Goal: Task Accomplishment & Management: Complete application form

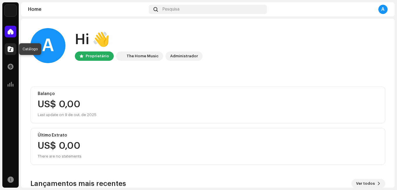
click at [8, 49] on span at bounding box center [11, 49] width 6 height 5
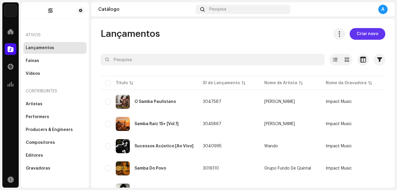
click at [373, 33] on span "Criar novo" at bounding box center [368, 34] width 22 height 12
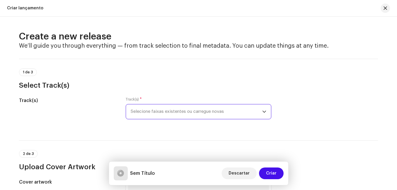
click at [214, 109] on span "Selecione faixas existentes ou carregue novas" at bounding box center [197, 111] width 132 height 15
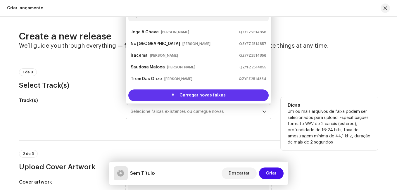
click at [191, 94] on span "Carregar novas faixas" at bounding box center [203, 96] width 46 height 12
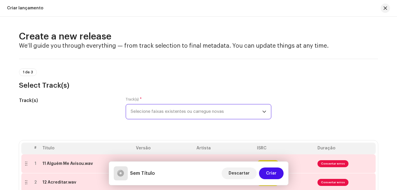
click at [96, 67] on div "1 de 3 Select Track(s)" at bounding box center [198, 74] width 359 height 31
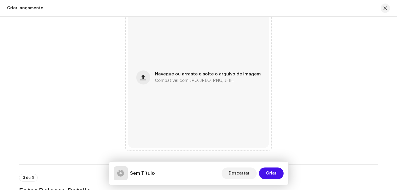
scroll to position [328, 0]
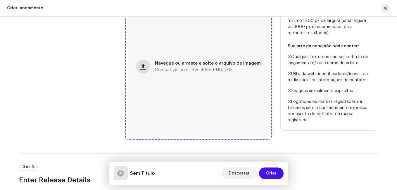
click at [145, 67] on span "button" at bounding box center [143, 66] width 6 height 5
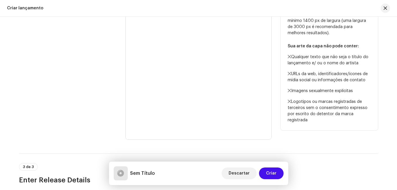
click at [43, 72] on div "Cover artwork" at bounding box center [67, 67] width 97 height 146
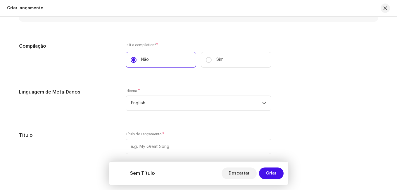
scroll to position [515, 0]
click at [151, 101] on span "English" at bounding box center [197, 102] width 132 height 15
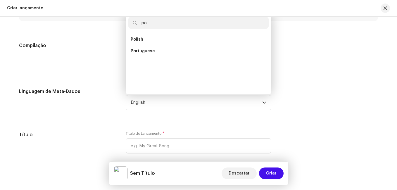
scroll to position [2, 0]
type input "p"
click at [72, 61] on div "Compilação" at bounding box center [67, 58] width 97 height 32
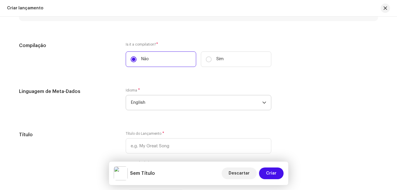
click at [152, 109] on span "English" at bounding box center [197, 102] width 132 height 15
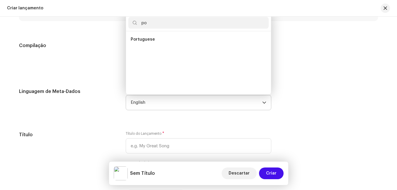
scroll to position [0, 0]
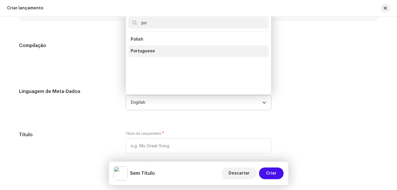
type input "po"
click at [147, 53] on span "Portuguese" at bounding box center [143, 51] width 24 height 6
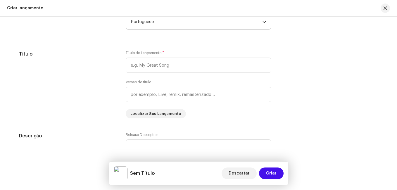
scroll to position [597, 0]
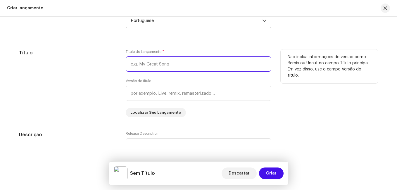
click at [165, 68] on input "text" at bounding box center [199, 63] width 146 height 15
type input "A Dama Do Samba"
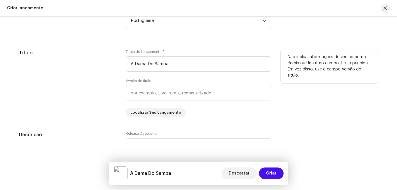
click at [96, 96] on div "Título" at bounding box center [67, 83] width 97 height 68
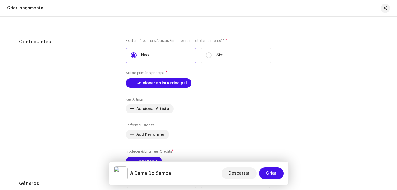
scroll to position [773, 0]
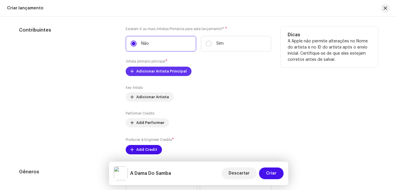
click at [154, 73] on span "Adicionar Artista Principal" at bounding box center [161, 72] width 51 height 12
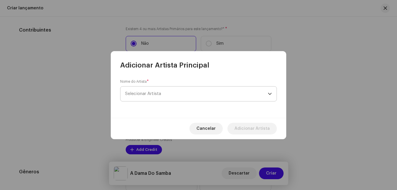
click at [159, 89] on span "Selecionar Artista" at bounding box center [196, 94] width 143 height 15
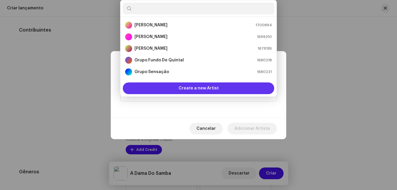
click at [207, 87] on span "Create a new Artist" at bounding box center [199, 89] width 40 height 12
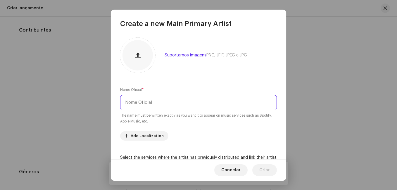
click at [187, 108] on input "text" at bounding box center [198, 102] width 157 height 15
paste input "Dona [PERSON_NAME]"
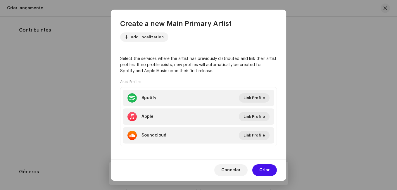
scroll to position [102, 0]
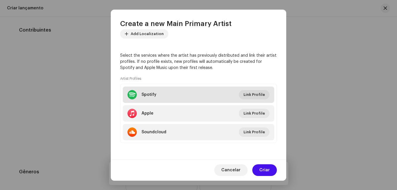
type input "Dona [PERSON_NAME]"
click at [212, 98] on li "Spotify Link Profile" at bounding box center [199, 95] width 152 height 16
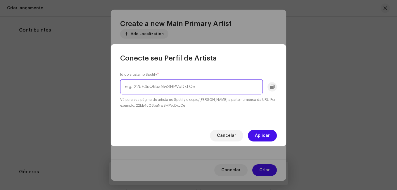
click at [215, 90] on input "text" at bounding box center [191, 86] width 143 height 15
paste input "6Q1U3z1hge970f3QhrPKcW"
type input "6Q1U3z1hge970f3QhrPKcW"
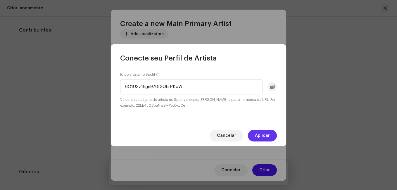
click at [268, 135] on span "Aplicar" at bounding box center [262, 136] width 15 height 12
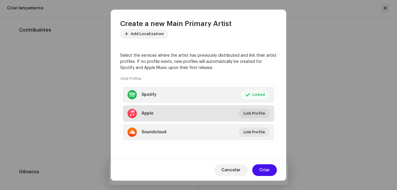
click at [209, 108] on li "Apple Link Profile" at bounding box center [199, 113] width 152 height 16
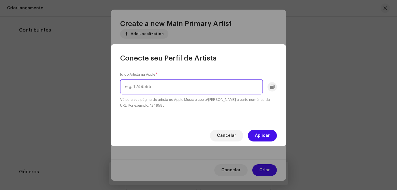
click at [215, 89] on input "text" at bounding box center [191, 86] width 143 height 15
paste input "14780405"
type input "14780405"
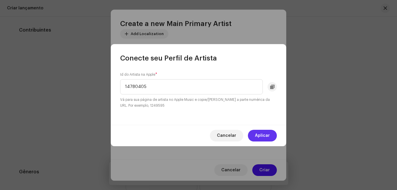
click at [266, 133] on span "Aplicar" at bounding box center [262, 136] width 15 height 12
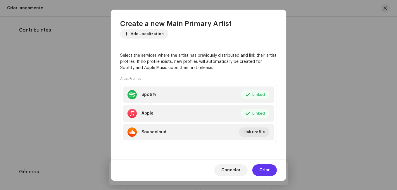
click at [269, 173] on span "Criar" at bounding box center [265, 170] width 11 height 12
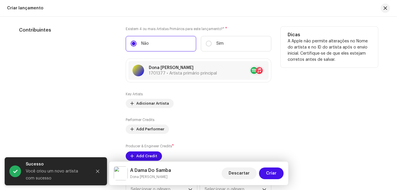
click at [85, 97] on div "Contribuintes" at bounding box center [67, 94] width 97 height 134
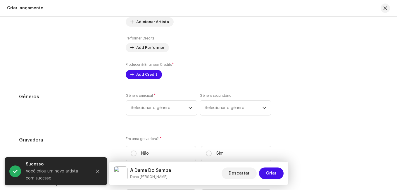
scroll to position [855, 0]
click at [144, 77] on span "Add Credit" at bounding box center [146, 74] width 21 height 12
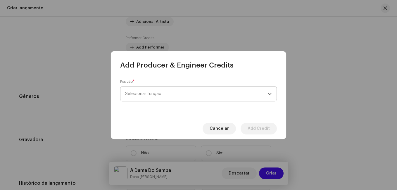
click at [152, 92] on span "Selecionar função" at bounding box center [196, 94] width 143 height 15
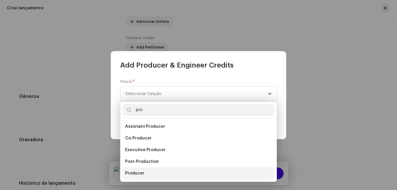
type input "pro"
click at [143, 175] on span "Producer" at bounding box center [134, 174] width 19 height 6
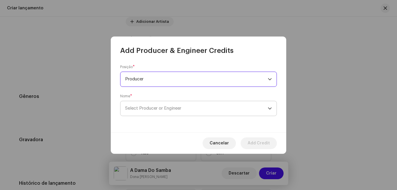
click at [191, 111] on span "Select Producer or Engineer" at bounding box center [196, 108] width 143 height 15
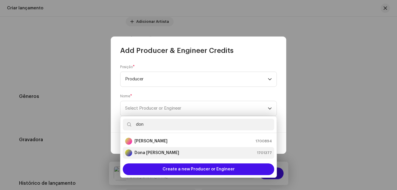
type input "don"
click at [177, 153] on div "[PERSON_NAME] 1701377" at bounding box center [198, 153] width 147 height 7
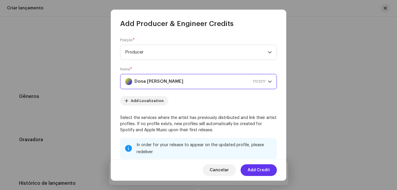
click at [254, 170] on span "Add Credit" at bounding box center [259, 170] width 22 height 12
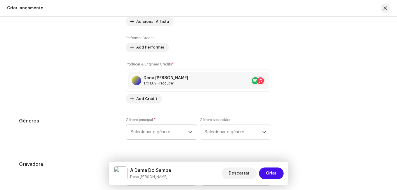
click at [178, 129] on span "Selecionar o gênero" at bounding box center [160, 132] width 58 height 15
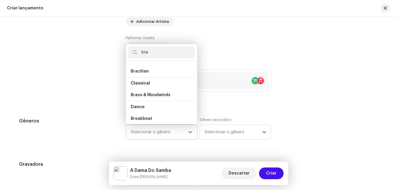
scroll to position [0, 0]
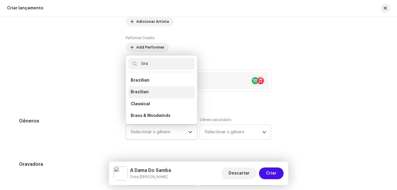
type input "bra"
click at [147, 92] on li "Brazilian" at bounding box center [161, 92] width 66 height 12
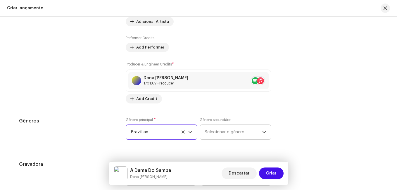
click at [217, 128] on span "Selecionar o gênero" at bounding box center [234, 132] width 58 height 15
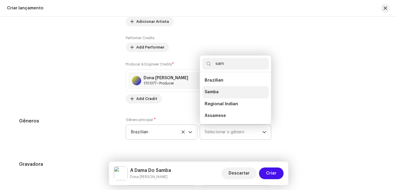
type input "sam"
click at [223, 92] on li "Samba" at bounding box center [236, 92] width 66 height 12
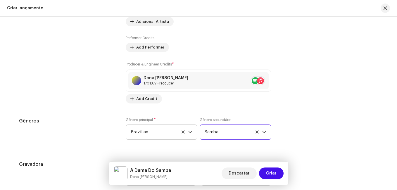
click at [106, 115] on div "Preencher informações de lançamento a partir dos metadadoss Compilação Is it a …" at bounding box center [198, 29] width 359 height 728
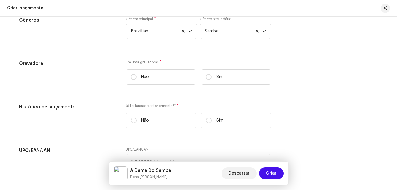
scroll to position [972, 0]
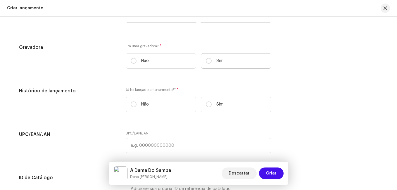
click at [211, 60] on label "Sim" at bounding box center [236, 61] width 71 height 16
click at [211, 60] on input "Sim" at bounding box center [209, 61] width 6 height 6
radio input "true"
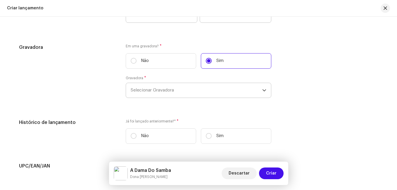
click at [150, 88] on span "Selecionar Gravadora" at bounding box center [197, 90] width 132 height 15
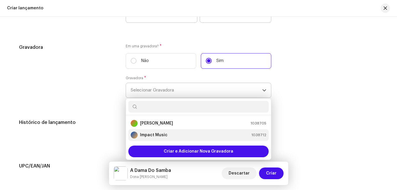
click at [151, 132] on div "Impact Music" at bounding box center [149, 135] width 37 height 7
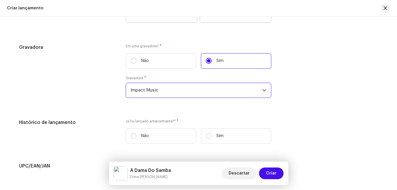
click at [93, 100] on div "Gravadora" at bounding box center [67, 74] width 97 height 61
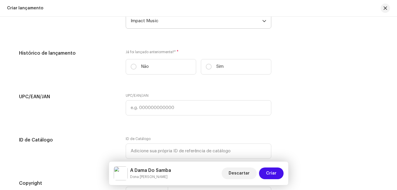
scroll to position [1054, 0]
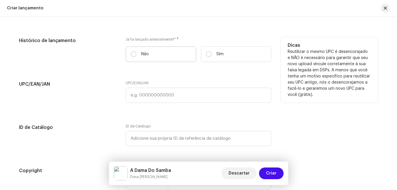
click at [152, 60] on label "Não" at bounding box center [161, 55] width 71 height 16
click at [137, 57] on input "Não" at bounding box center [134, 54] width 6 height 6
radio input "true"
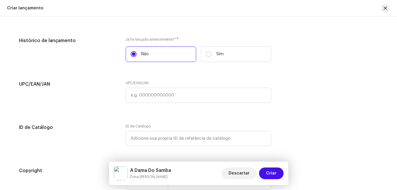
click at [85, 95] on div "UPC/EAN/JAN" at bounding box center [67, 95] width 97 height 29
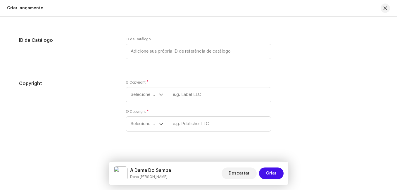
scroll to position [1146, 0]
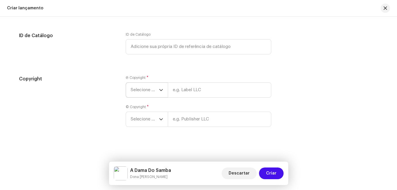
click at [152, 88] on span "Selecione o ano" at bounding box center [145, 90] width 28 height 15
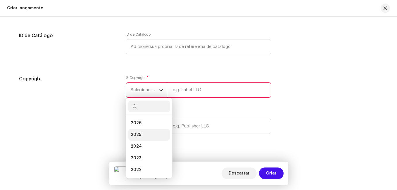
click at [143, 135] on li "2025" at bounding box center [149, 135] width 42 height 12
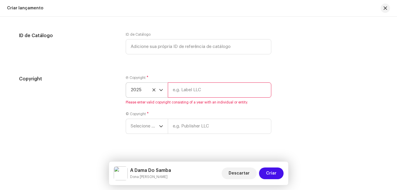
click at [222, 84] on input "text" at bounding box center [220, 90] width 104 height 15
type input "Impact Music"
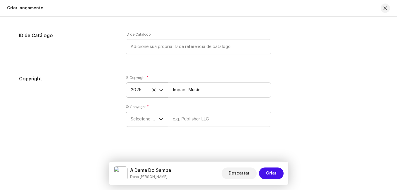
click at [142, 113] on span "Selecione o ano" at bounding box center [145, 119] width 28 height 15
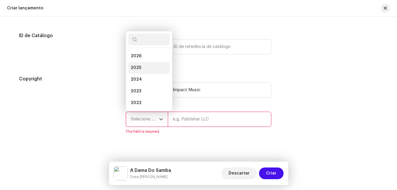
click at [150, 65] on li "2025" at bounding box center [149, 68] width 42 height 12
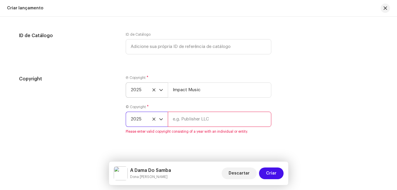
click at [195, 123] on input "text" at bounding box center [220, 119] width 104 height 15
type input "Impact Music"
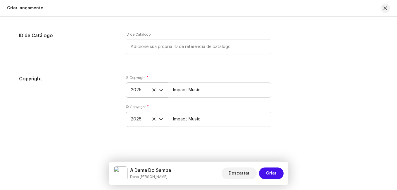
click at [228, 135] on div "Create a new release We’ll guide you through everything — from track selection …" at bounding box center [198, 104] width 397 height 174
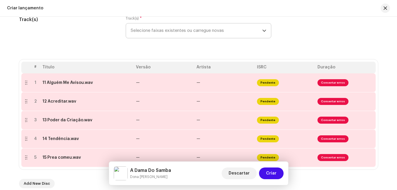
scroll to position [0, 0]
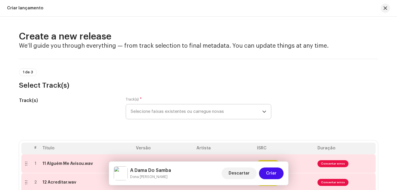
click at [113, 117] on div "Track(s)" at bounding box center [67, 111] width 97 height 29
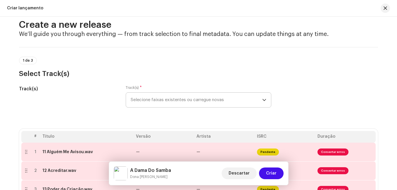
scroll to position [59, 0]
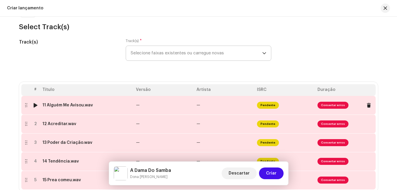
click at [135, 110] on td "—" at bounding box center [164, 105] width 61 height 19
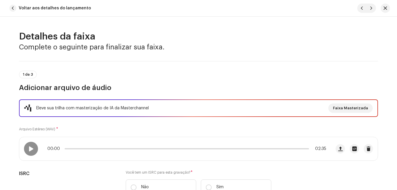
click at [133, 123] on div "Eleve sua trilha com masterização de IA da Masterchannel Faixa Masterizada Arqu…" at bounding box center [198, 151] width 359 height 103
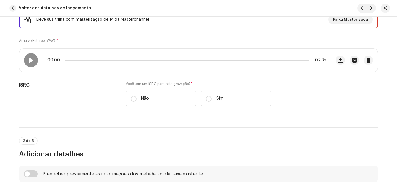
scroll to position [94, 0]
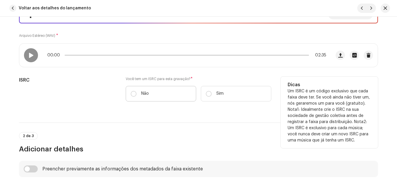
click at [173, 88] on label "Não" at bounding box center [161, 94] width 71 height 16
click at [137, 91] on input "Não" at bounding box center [134, 94] width 6 height 6
radio input "true"
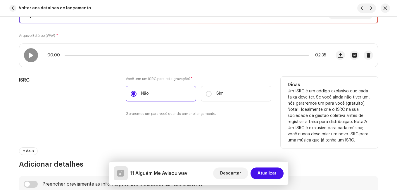
click at [109, 91] on div "ISRC" at bounding box center [67, 100] width 97 height 47
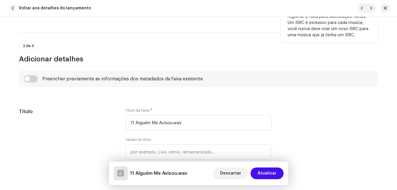
scroll to position [269, 0]
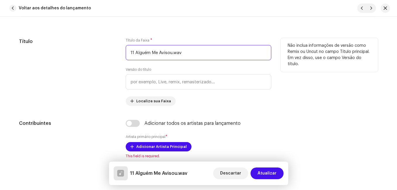
click at [134, 52] on input "11 Alguém Me Avisou.wav" at bounding box center [199, 52] width 146 height 15
click at [168, 53] on input "Alguém Me Avisou.wav" at bounding box center [199, 52] width 146 height 15
type input "Alguém Me Avisou"
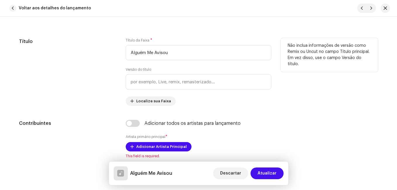
click at [115, 94] on div "Título" at bounding box center [67, 72] width 97 height 68
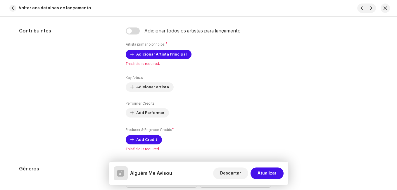
scroll to position [363, 0]
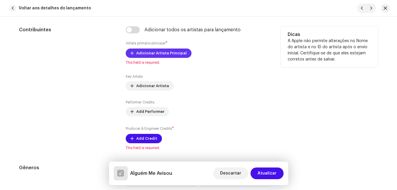
click at [177, 53] on span "Adicionar Artista Principal" at bounding box center [161, 53] width 51 height 12
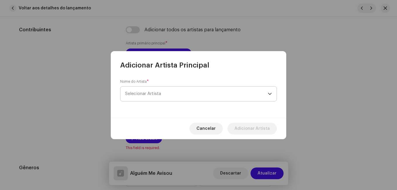
click at [152, 96] on span "Selecionar Artista" at bounding box center [196, 94] width 143 height 15
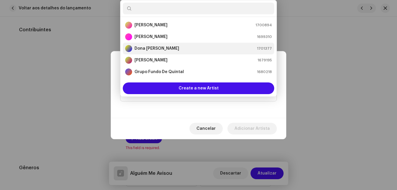
click at [173, 51] on div "[PERSON_NAME] 1701377" at bounding box center [198, 48] width 147 height 7
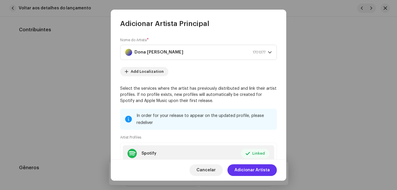
click at [260, 174] on span "Adicionar Artista" at bounding box center [252, 170] width 35 height 12
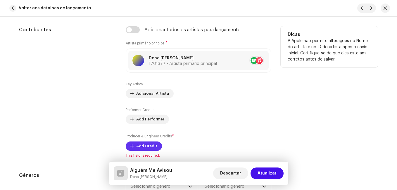
click at [154, 149] on span "Add Credit" at bounding box center [146, 146] width 21 height 12
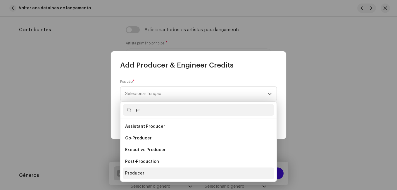
type input "pr"
click at [140, 177] on li "Producer" at bounding box center [199, 174] width 152 height 12
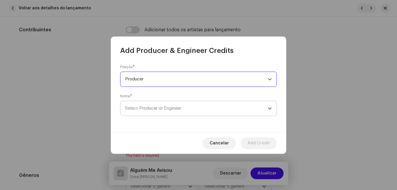
click at [200, 106] on span "Select Producer or Engineer" at bounding box center [196, 108] width 143 height 15
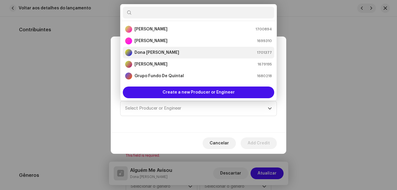
click at [195, 55] on div "[PERSON_NAME] 1701377" at bounding box center [198, 52] width 147 height 7
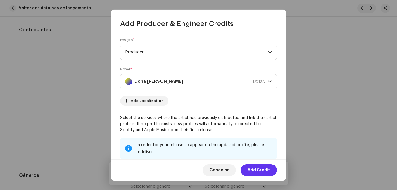
click at [259, 167] on span "Add Credit" at bounding box center [259, 170] width 22 height 12
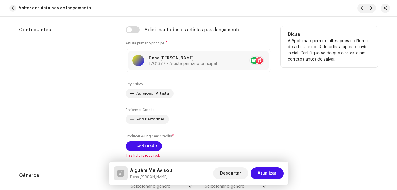
click at [85, 126] on div "Contribuintes" at bounding box center [67, 92] width 97 height 132
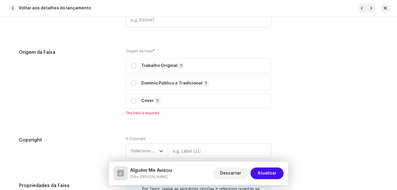
scroll to position [714, 0]
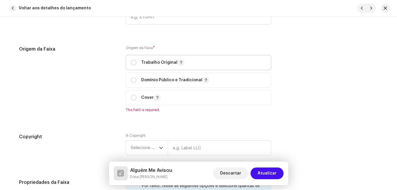
click at [150, 59] on p "Trabalho Original" at bounding box center [162, 62] width 43 height 7
radio input "true"
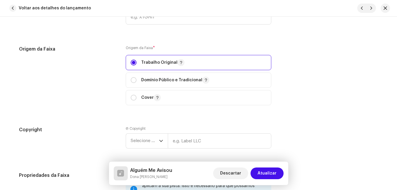
click at [86, 75] on div "Origem da Faixa" at bounding box center [67, 79] width 97 height 67
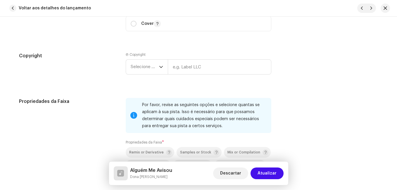
scroll to position [796, 0]
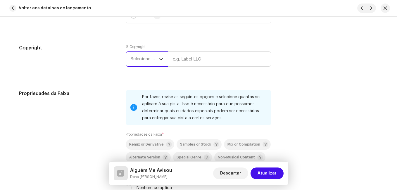
click at [150, 57] on span "Selecione o ano" at bounding box center [145, 59] width 28 height 15
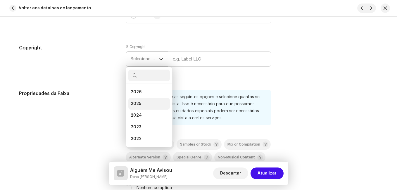
click at [145, 104] on li "2025" at bounding box center [149, 104] width 42 height 12
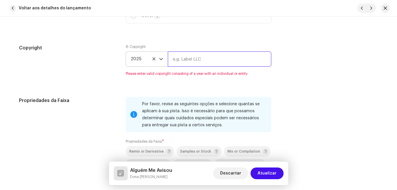
click at [202, 61] on input "text" at bounding box center [220, 59] width 104 height 15
type input "Impact Music"
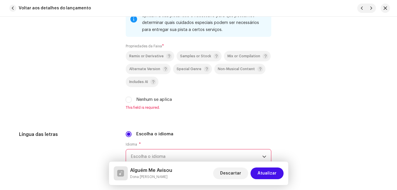
scroll to position [890, 0]
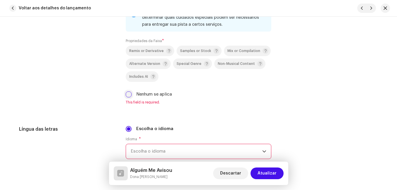
click at [128, 96] on input "Nenhum se aplica" at bounding box center [129, 95] width 6 height 6
checkbox input "true"
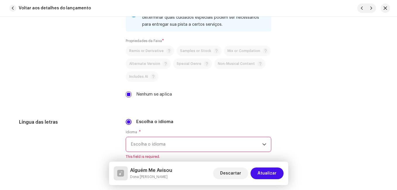
click at [150, 149] on span "Escolha o idioma" at bounding box center [197, 144] width 132 height 15
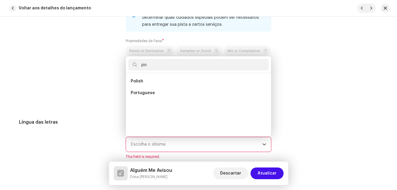
scroll to position [0, 0]
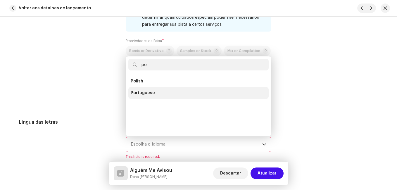
type input "po"
click at [139, 91] on span "Portuguese" at bounding box center [143, 93] width 24 height 6
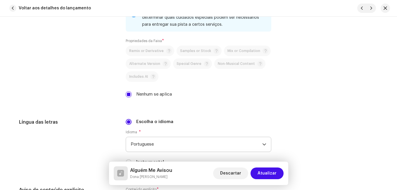
click at [94, 88] on div "Propriedades da Faixa" at bounding box center [67, 50] width 97 height 108
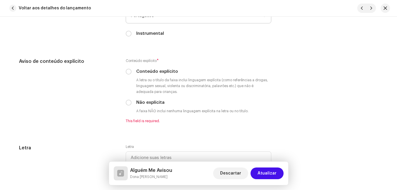
scroll to position [1030, 0]
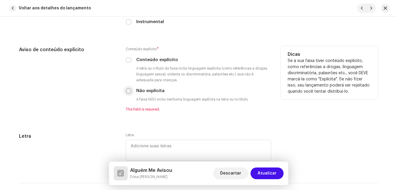
click at [129, 90] on input "Não explícita" at bounding box center [129, 91] width 6 height 6
radio input "true"
click at [93, 95] on div "Aviso de conteúdo explícito" at bounding box center [67, 79] width 97 height 66
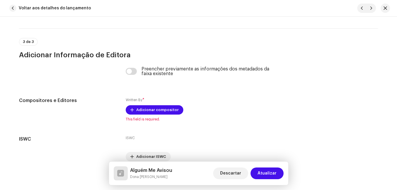
scroll to position [1205, 0]
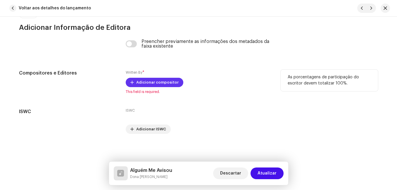
click at [174, 84] on span "Adicionar compositor" at bounding box center [157, 83] width 42 height 12
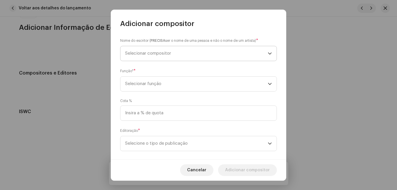
click at [241, 59] on span "Selecionar compositor" at bounding box center [196, 53] width 143 height 15
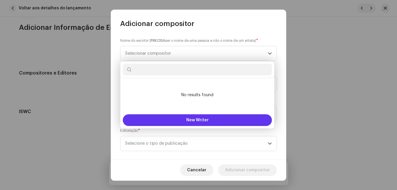
click at [206, 119] on span "New Writer" at bounding box center [197, 120] width 23 height 4
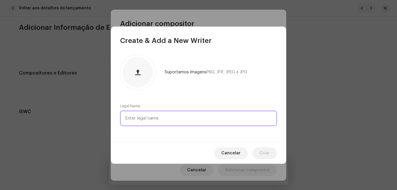
click at [198, 117] on input "text" at bounding box center [198, 118] width 157 height 15
paste input "[PERSON_NAME]"
type input "[PERSON_NAME]"
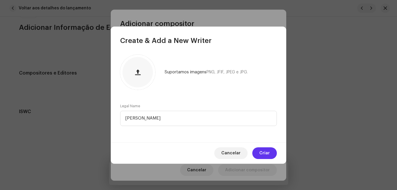
click at [269, 157] on span "Criar" at bounding box center [265, 153] width 11 height 12
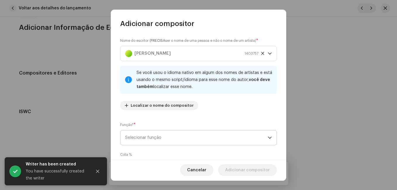
click at [220, 135] on span "Selecionar função" at bounding box center [196, 138] width 143 height 15
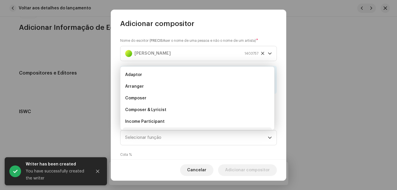
scroll to position [9, 0]
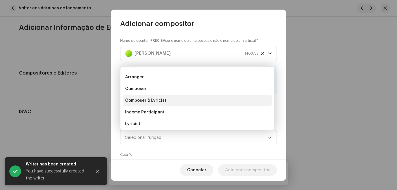
click at [205, 104] on li "Composer & Lyricist" at bounding box center [197, 101] width 149 height 12
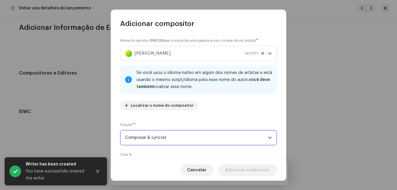
click at [253, 115] on div "Nome do escritor ( PRECISA ser o nome de uma pessoa e não o nome de um artista)…" at bounding box center [199, 93] width 176 height 131
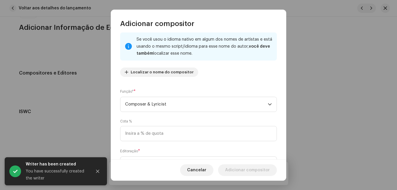
scroll to position [62, 0]
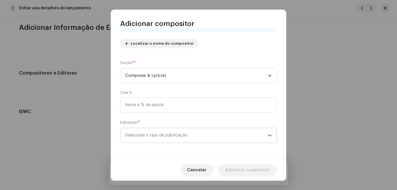
click at [238, 135] on span "Selecione o tipo de publicação" at bounding box center [196, 135] width 143 height 15
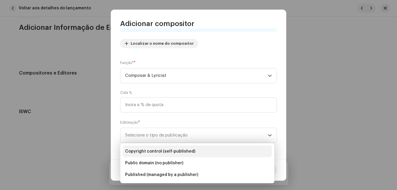
click at [223, 153] on li "Copyright control (self-published)" at bounding box center [197, 152] width 149 height 12
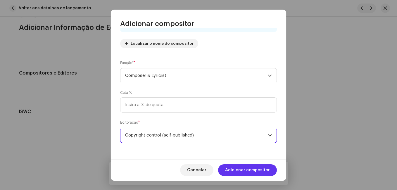
click at [246, 170] on span "Adicionar compositor" at bounding box center [247, 170] width 45 height 12
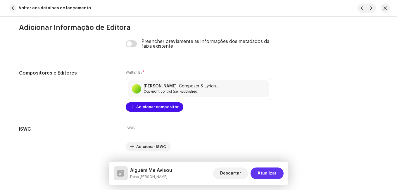
click at [265, 172] on span "Atualizar" at bounding box center [267, 174] width 19 height 12
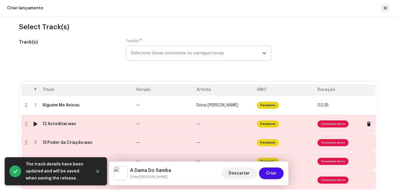
click at [208, 127] on td "—" at bounding box center [224, 124] width 61 height 19
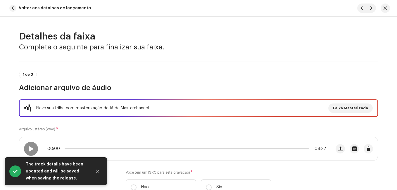
click at [178, 122] on div "Eleve sua trilha com masterização de IA da Masterchannel Faixa Masterizada Arqu…" at bounding box center [198, 151] width 359 height 103
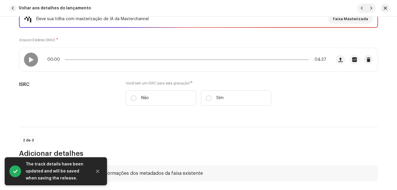
scroll to position [94, 0]
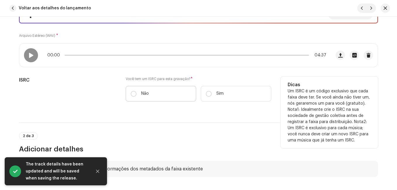
click at [169, 98] on label "Não" at bounding box center [161, 94] width 71 height 16
click at [137, 97] on input "Não" at bounding box center [134, 94] width 6 height 6
radio input "true"
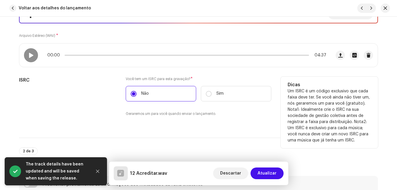
click at [90, 110] on div "ISRC" at bounding box center [67, 100] width 97 height 47
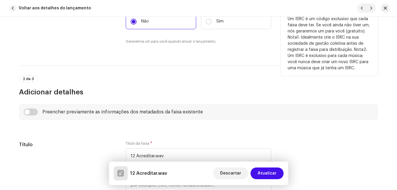
scroll to position [222, 0]
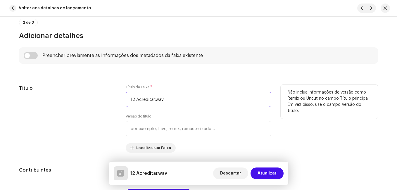
drag, startPoint x: 135, startPoint y: 100, endPoint x: 121, endPoint y: 100, distance: 14.3
click at [121, 100] on div "Título Título da Faixa * 12 Acreditar.wav Versão do título Localize sua Faixa N…" at bounding box center [198, 119] width 359 height 68
drag, startPoint x: 148, startPoint y: 99, endPoint x: 196, endPoint y: 90, distance: 48.8
click at [196, 90] on div "Título da Faixa * Acreditar.wav" at bounding box center [199, 96] width 146 height 22
type input "Acreditar"
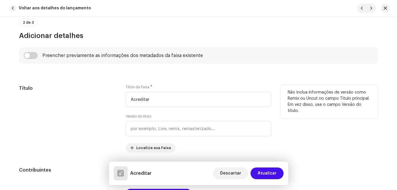
click at [97, 114] on div "Título" at bounding box center [67, 119] width 97 height 68
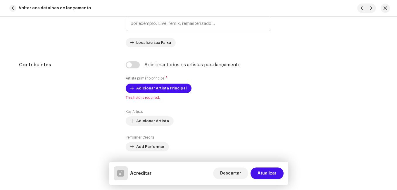
scroll to position [363, 0]
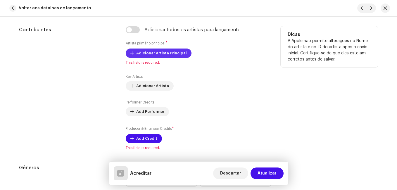
click at [166, 50] on span "Adicionar Artista Principal" at bounding box center [161, 53] width 51 height 12
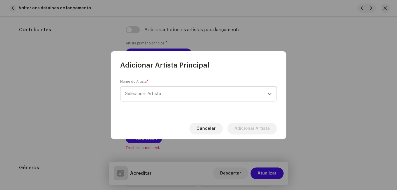
click at [174, 93] on span "Selecionar Artista" at bounding box center [196, 94] width 143 height 15
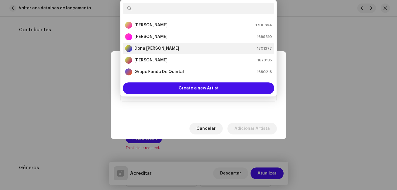
click at [171, 48] on div "[PERSON_NAME] 1701377" at bounding box center [198, 48] width 147 height 7
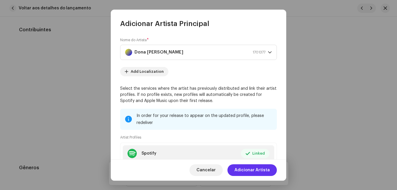
click at [256, 170] on span "Adicionar Artista" at bounding box center [252, 170] width 35 height 12
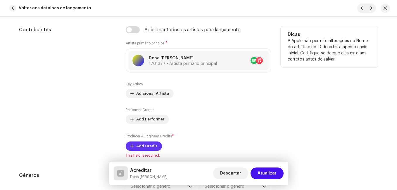
click at [152, 147] on span "Add Credit" at bounding box center [146, 146] width 21 height 12
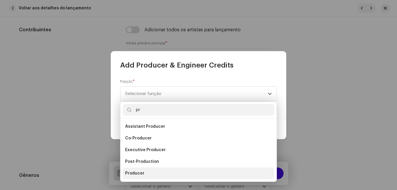
type input "pr"
click at [144, 177] on li "Producer" at bounding box center [199, 174] width 152 height 12
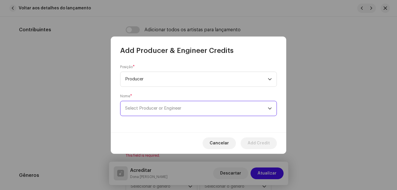
click at [181, 109] on span "Select Producer or Engineer" at bounding box center [153, 108] width 56 height 4
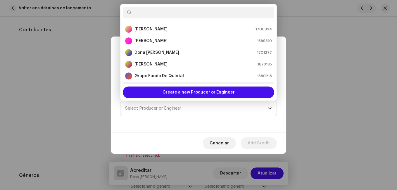
scroll to position [9, 0]
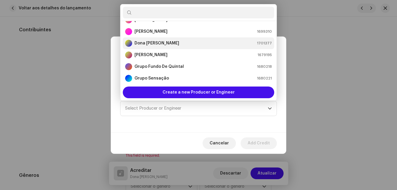
click at [191, 44] on div "[PERSON_NAME] 1701377" at bounding box center [198, 43] width 147 height 7
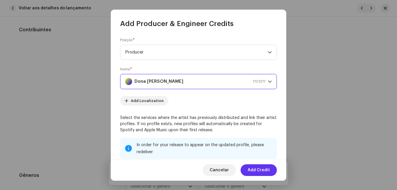
click at [256, 167] on span "Add Credit" at bounding box center [259, 170] width 22 height 12
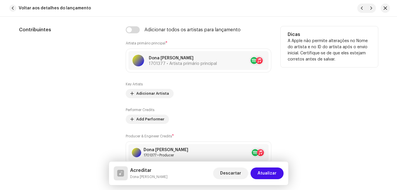
click at [88, 111] on div "Contribuintes" at bounding box center [67, 100] width 97 height 149
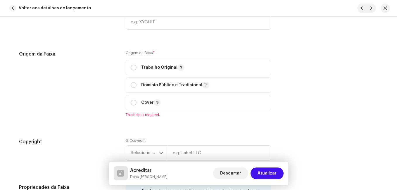
scroll to position [714, 0]
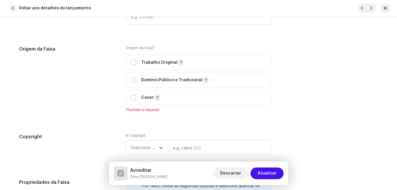
click at [147, 54] on div "Origem da Faixa * Trabalho Original Domínio Público e Tradicional Cover This fi…" at bounding box center [199, 79] width 146 height 67
click at [146, 57] on span "Trabalho Original" at bounding box center [199, 62] width 136 height 15
radio input "true"
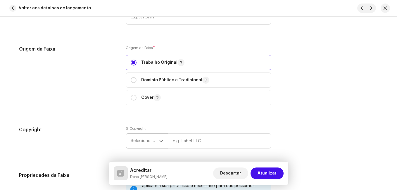
click at [153, 144] on span "Selecione o ano" at bounding box center [145, 141] width 28 height 15
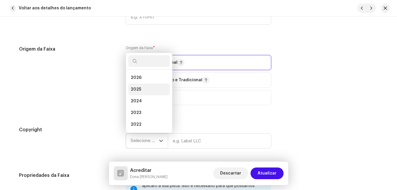
click at [150, 88] on li "2025" at bounding box center [149, 90] width 42 height 12
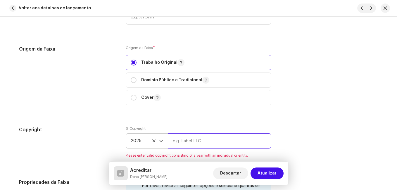
click at [186, 142] on input "text" at bounding box center [220, 140] width 104 height 15
type input "Impact Music"
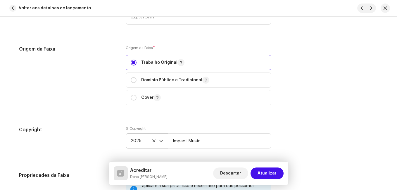
click at [66, 106] on div "Origem da Faixa" at bounding box center [67, 79] width 97 height 67
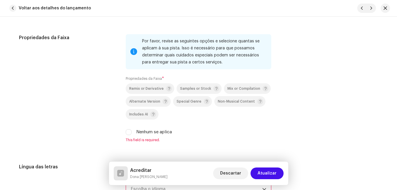
scroll to position [866, 0]
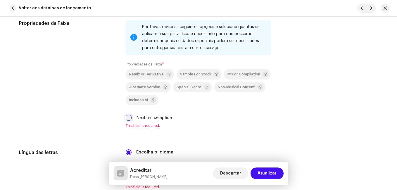
click at [128, 119] on input "Nenhum se aplica" at bounding box center [129, 118] width 6 height 6
checkbox input "true"
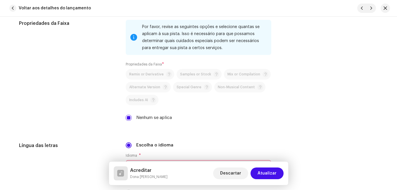
click at [76, 116] on div "Propriedades da Faixa" at bounding box center [67, 74] width 97 height 108
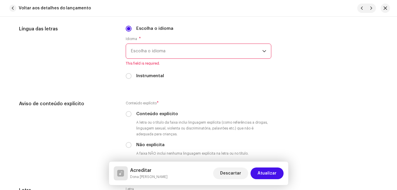
scroll to position [983, 0]
click at [193, 51] on span "Escolha o idioma" at bounding box center [197, 51] width 132 height 15
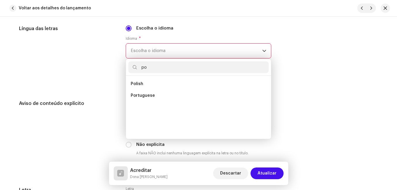
scroll to position [0, 0]
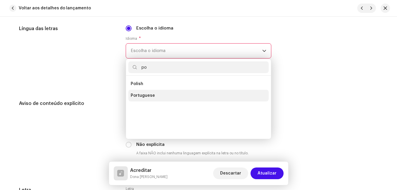
type input "po"
click at [162, 95] on li "Portuguese" at bounding box center [198, 96] width 140 height 12
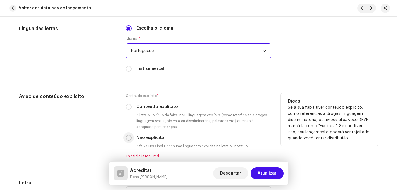
click at [126, 136] on input "Não explícita" at bounding box center [129, 138] width 6 height 6
radio input "true"
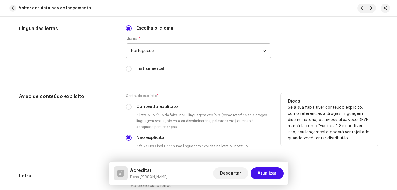
click at [95, 139] on div "Aviso de conteúdo explícito" at bounding box center [67, 126] width 97 height 66
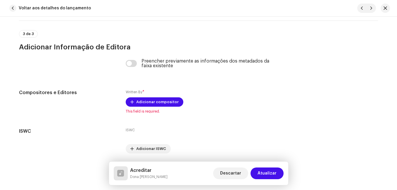
scroll to position [1194, 0]
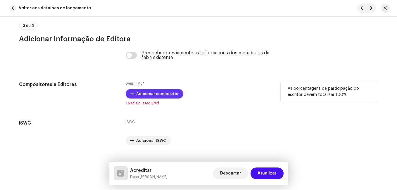
click at [169, 97] on span "Adicionar compositor" at bounding box center [157, 94] width 42 height 12
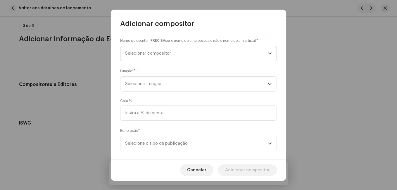
click at [225, 60] on span "Selecionar compositor" at bounding box center [196, 53] width 143 height 15
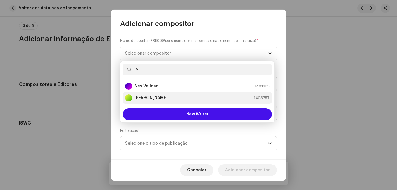
type input "y"
click at [194, 96] on div "[PERSON_NAME] 1403757" at bounding box center [197, 98] width 145 height 7
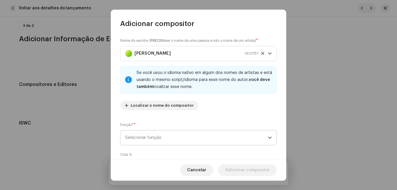
click at [195, 138] on span "Selecionar função" at bounding box center [196, 138] width 143 height 15
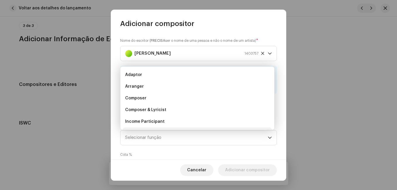
scroll to position [9, 0]
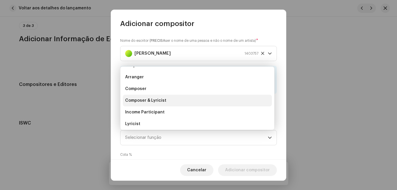
click at [230, 97] on li "Composer & Lyricist" at bounding box center [197, 101] width 149 height 12
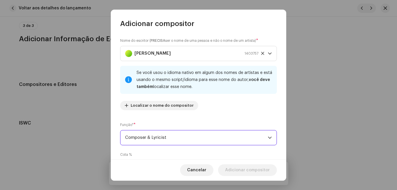
click at [244, 107] on div "Nome do escritor ( PRECISA ser o nome de uma pessoa e não o nome de um artista)…" at bounding box center [198, 76] width 157 height 77
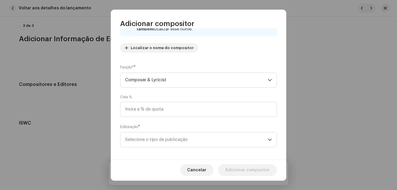
scroll to position [62, 0]
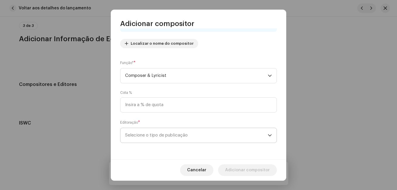
click at [231, 139] on span "Selecione o tipo de publicação" at bounding box center [196, 135] width 143 height 15
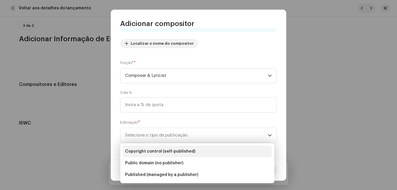
click at [218, 147] on li "Copyright control (self-published)" at bounding box center [197, 152] width 149 height 12
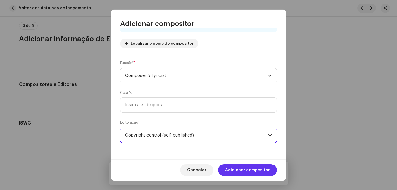
click at [229, 166] on span "Adicionar compositor" at bounding box center [247, 170] width 45 height 12
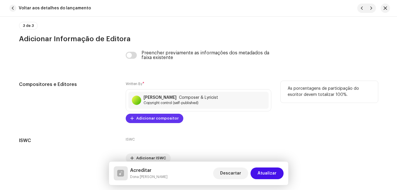
click at [164, 116] on span "Adicionar compositor" at bounding box center [157, 119] width 42 height 12
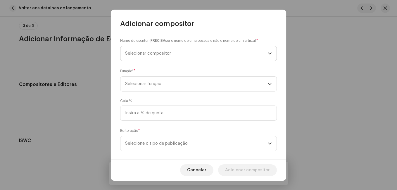
click at [237, 55] on span "Selecionar compositor" at bounding box center [196, 53] width 143 height 15
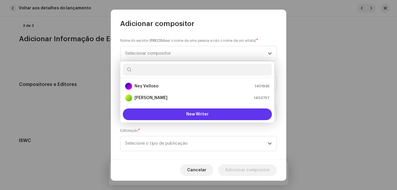
click at [204, 114] on span "New Writer" at bounding box center [197, 114] width 23 height 4
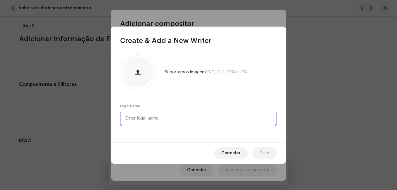
click at [200, 118] on input "text" at bounding box center [198, 118] width 157 height 15
paste input "[PERSON_NAME]"
type input "[PERSON_NAME]"
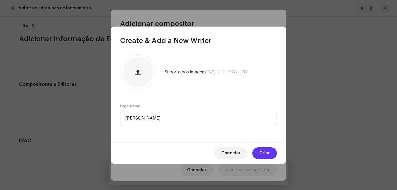
click at [265, 154] on span "Criar" at bounding box center [265, 153] width 11 height 12
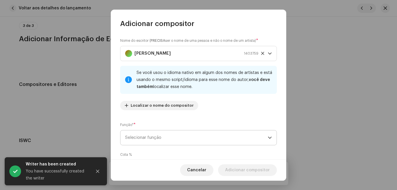
click at [241, 138] on span "Selecionar função" at bounding box center [196, 138] width 143 height 15
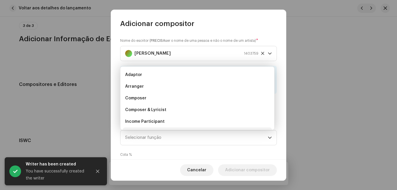
scroll to position [9, 0]
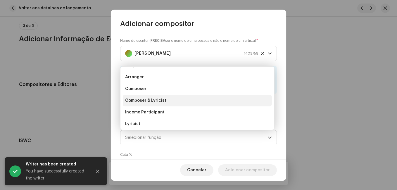
click at [219, 104] on li "Composer & Lyricist" at bounding box center [197, 101] width 149 height 12
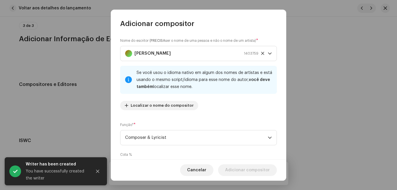
click at [236, 107] on div "Nome do escritor ( PRECISA ser o nome de uma pessoa e não o nome de um artista)…" at bounding box center [198, 76] width 157 height 77
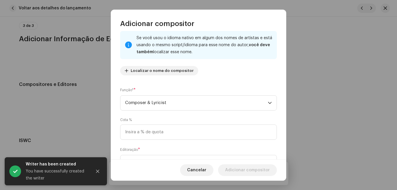
scroll to position [62, 0]
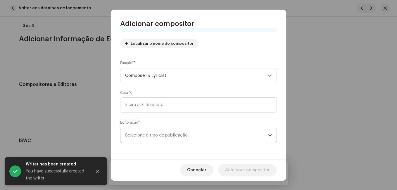
click at [218, 136] on span "Selecione o tipo de publicação" at bounding box center [196, 135] width 143 height 15
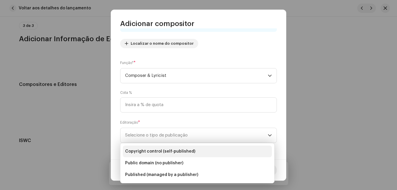
click at [210, 151] on li "Copyright control (self-published)" at bounding box center [197, 152] width 149 height 12
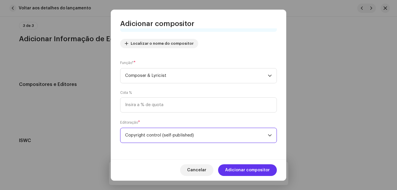
click at [240, 173] on span "Adicionar compositor" at bounding box center [247, 170] width 45 height 12
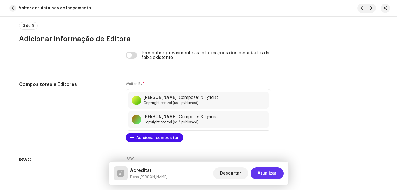
click at [267, 174] on span "Atualizar" at bounding box center [267, 174] width 19 height 12
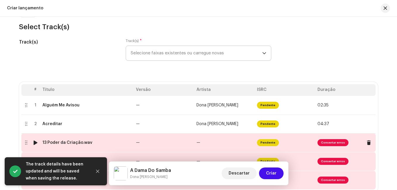
click at [181, 143] on td "—" at bounding box center [164, 142] width 61 height 19
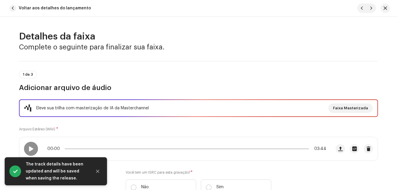
click at [165, 126] on div "Eleve sua trilha com masterização de IA da Masterchannel Faixa Masterizada Arqu…" at bounding box center [198, 151] width 359 height 103
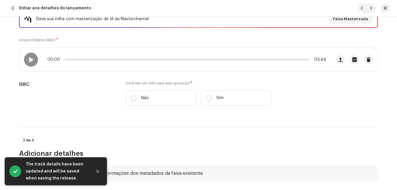
scroll to position [129, 0]
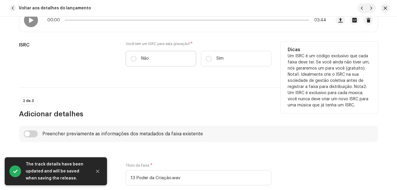
click at [167, 61] on label "Não" at bounding box center [161, 59] width 71 height 16
click at [137, 61] on input "Não" at bounding box center [134, 59] width 6 height 6
radio input "true"
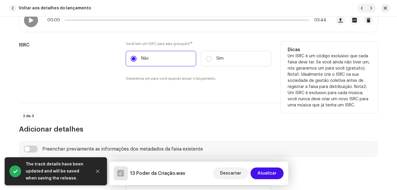
click at [100, 79] on div "ISRC" at bounding box center [67, 65] width 97 height 47
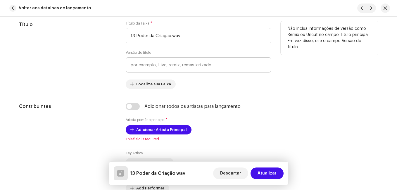
scroll to position [281, 0]
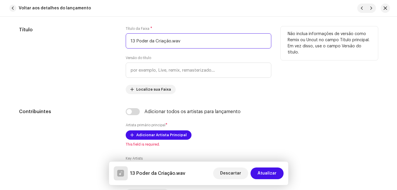
drag, startPoint x: 135, startPoint y: 40, endPoint x: 116, endPoint y: 42, distance: 19.1
click at [116, 42] on div "Título Título da Faixa * 13 Poder da Criação.wav Versão do título Localize sua …" at bounding box center [198, 60] width 359 height 68
drag, startPoint x: 164, startPoint y: 42, endPoint x: 199, endPoint y: 42, distance: 34.5
click at [199, 42] on input "Poder da Criação.wav" at bounding box center [199, 40] width 146 height 15
type input "Poder da Criação"
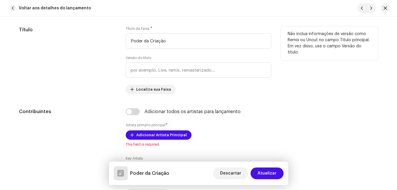
click at [106, 83] on div "Título" at bounding box center [67, 60] width 97 height 68
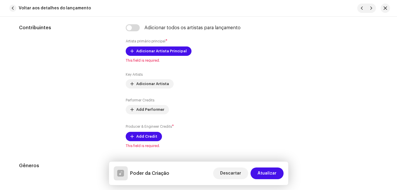
scroll to position [375, 0]
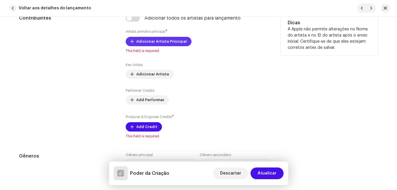
click at [169, 40] on span "Adicionar Artista Principal" at bounding box center [161, 42] width 51 height 12
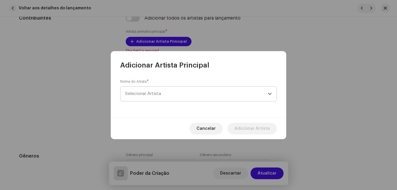
click at [153, 96] on span "Selecionar Artista" at bounding box center [143, 94] width 36 height 4
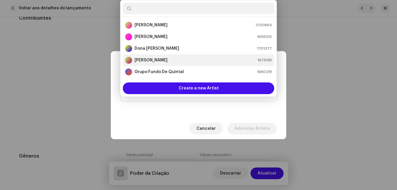
scroll to position [9, 0]
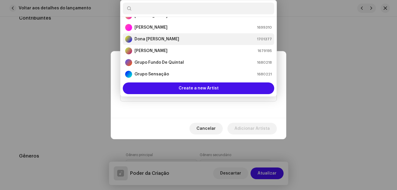
click at [189, 39] on div "[PERSON_NAME] 1701377" at bounding box center [198, 39] width 147 height 7
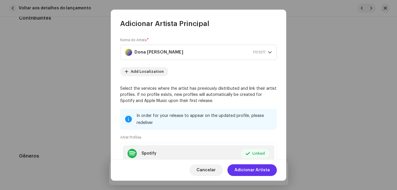
click at [252, 167] on span "Adicionar Artista" at bounding box center [252, 170] width 35 height 12
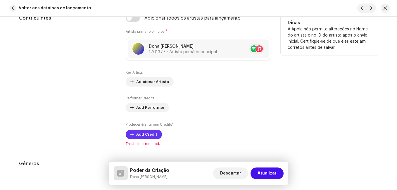
click at [136, 132] on span "Add Credit" at bounding box center [146, 135] width 21 height 12
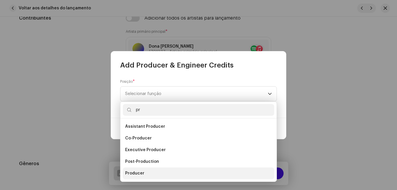
type input "pr"
click at [144, 175] on li "Producer" at bounding box center [199, 174] width 152 height 12
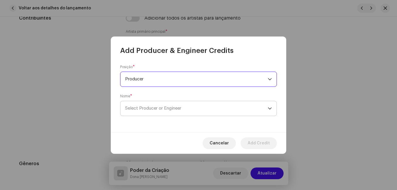
click at [192, 114] on span "Select Producer or Engineer" at bounding box center [196, 108] width 143 height 15
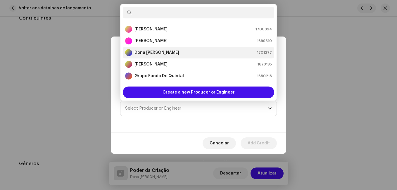
click at [196, 54] on div "[PERSON_NAME] 1701377" at bounding box center [198, 52] width 147 height 7
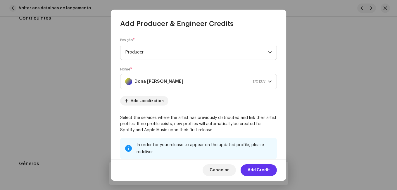
click at [260, 169] on span "Add Credit" at bounding box center [259, 170] width 22 height 12
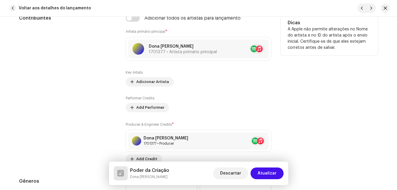
click at [233, 108] on div "Performer Credits Add Performer" at bounding box center [199, 104] width 146 height 16
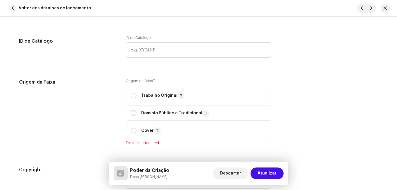
scroll to position [691, 0]
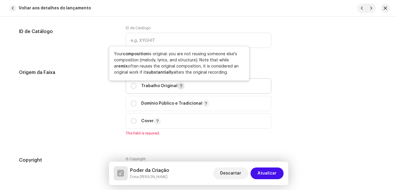
click at [179, 88] on button "button" at bounding box center [181, 86] width 7 height 7
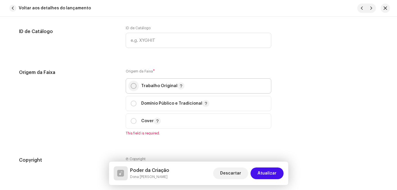
click at [135, 87] on input "radio" at bounding box center [134, 86] width 6 height 6
radio input "true"
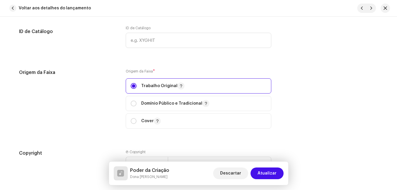
click at [103, 92] on div "Origem da Faixa" at bounding box center [67, 102] width 97 height 67
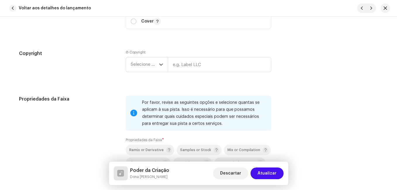
scroll to position [796, 0]
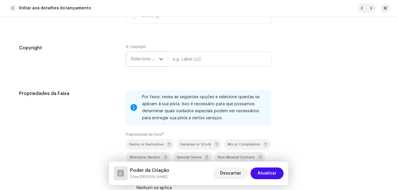
click at [160, 58] on icon "dropdown trigger" at bounding box center [161, 59] width 4 height 4
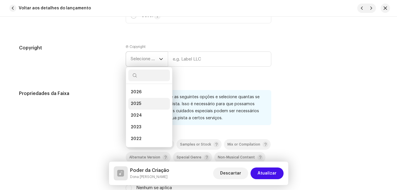
click at [149, 105] on li "2025" at bounding box center [149, 104] width 42 height 12
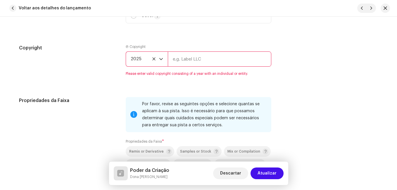
click at [218, 56] on input "text" at bounding box center [220, 59] width 104 height 15
type input "Impact Music"
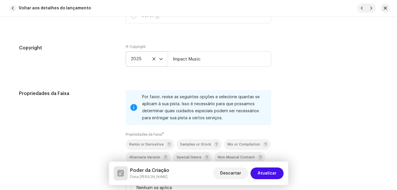
click at [73, 108] on div "Propriedades da Faixa" at bounding box center [67, 147] width 97 height 115
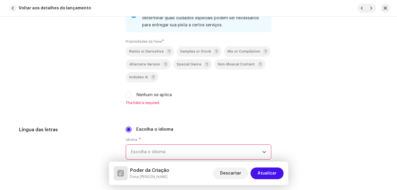
scroll to position [925, 0]
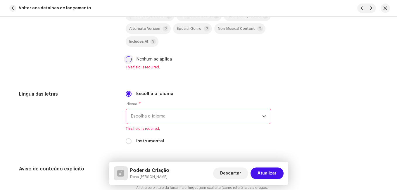
click at [129, 60] on input "Nenhum se aplica" at bounding box center [129, 59] width 6 height 6
checkbox input "true"
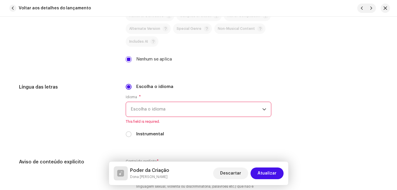
click at [164, 111] on span "Escolha o idioma" at bounding box center [197, 109] width 132 height 15
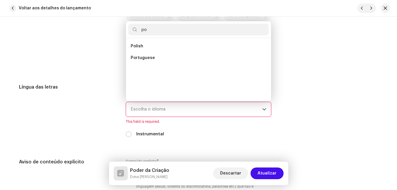
scroll to position [0, 0]
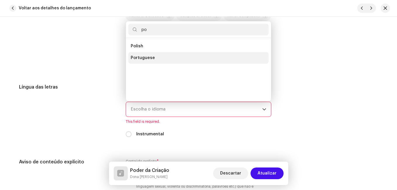
type input "po"
click at [147, 56] on span "Portuguese" at bounding box center [143, 58] width 24 height 6
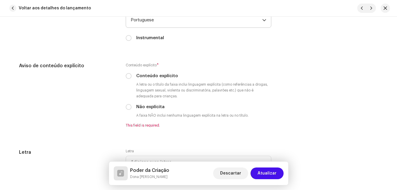
scroll to position [1030, 0]
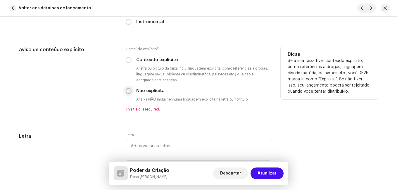
click at [129, 88] on input "Não explícita" at bounding box center [129, 91] width 6 height 6
radio input "true"
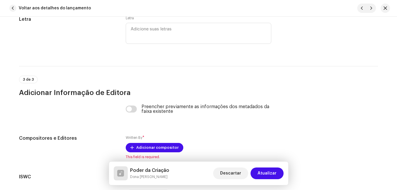
scroll to position [1205, 0]
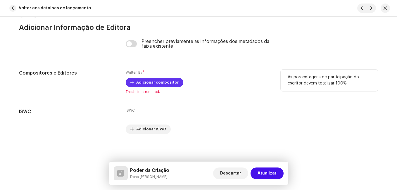
click at [175, 80] on button "Adicionar compositor" at bounding box center [155, 82] width 58 height 9
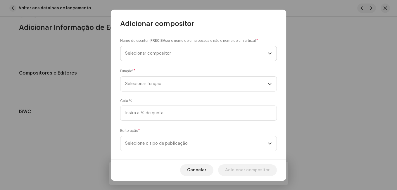
click at [235, 59] on span "Selecionar compositor" at bounding box center [196, 53] width 143 height 15
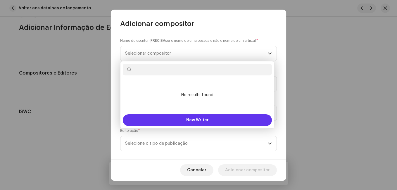
click at [199, 125] on button "New Writer" at bounding box center [197, 120] width 149 height 12
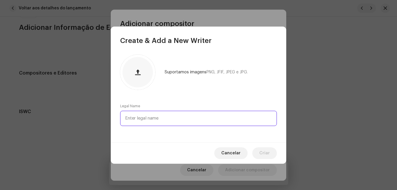
click at [195, 119] on input "text" at bounding box center [198, 118] width 157 height 15
paste input "[PERSON_NAME] [PERSON_NAME]"
drag, startPoint x: 155, startPoint y: 118, endPoint x: 220, endPoint y: 123, distance: 65.5
click at [220, 123] on input "[PERSON_NAME] [PERSON_NAME]" at bounding box center [198, 118] width 157 height 15
type input "[PERSON_NAME]"
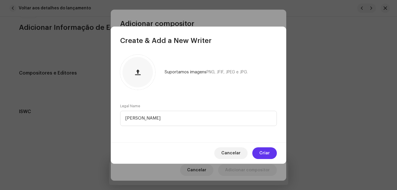
click at [263, 150] on span "Criar" at bounding box center [265, 153] width 11 height 12
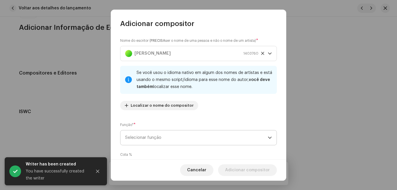
click at [240, 135] on span "Selecionar função" at bounding box center [196, 138] width 143 height 15
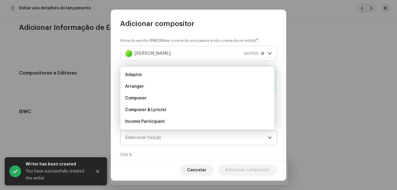
scroll to position [9, 0]
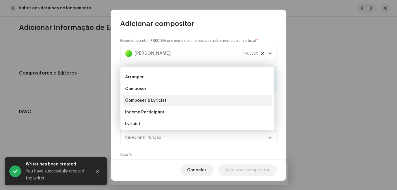
click at [227, 106] on li "Composer & Lyricist" at bounding box center [197, 101] width 149 height 12
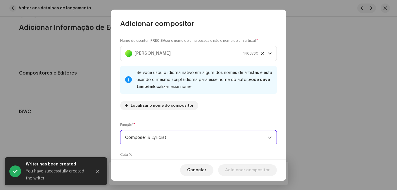
click at [274, 154] on div "Cota %" at bounding box center [198, 163] width 157 height 22
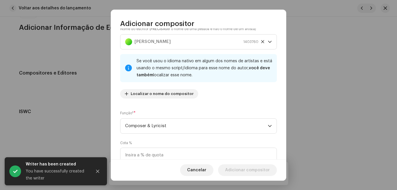
scroll to position [62, 0]
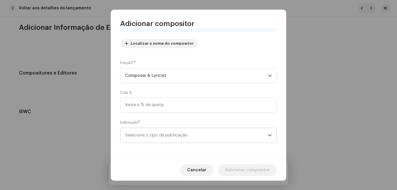
click at [264, 139] on span "Selecione o tipo de publicação" at bounding box center [196, 135] width 143 height 15
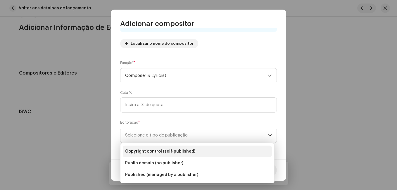
click at [236, 153] on li "Copyright control (self-published)" at bounding box center [197, 152] width 149 height 12
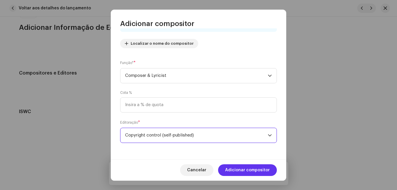
click at [239, 166] on span "Adicionar compositor" at bounding box center [247, 170] width 45 height 12
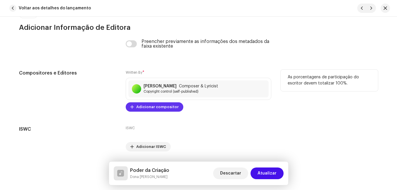
click at [169, 108] on span "Adicionar compositor" at bounding box center [157, 107] width 42 height 12
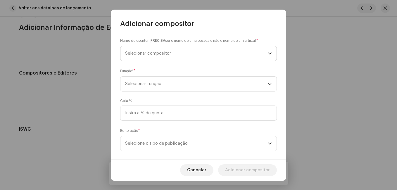
click at [224, 59] on span "Selecionar compositor" at bounding box center [196, 53] width 143 height 15
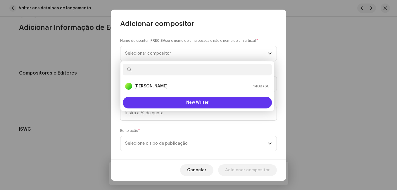
click at [212, 97] on button "New Writer" at bounding box center [197, 103] width 149 height 12
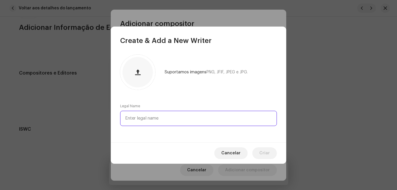
click at [202, 116] on input "text" at bounding box center [198, 118] width 157 height 15
paste input "[PERSON_NAME]"
type input "[PERSON_NAME]"
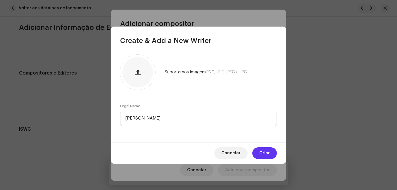
click at [265, 154] on span "Criar" at bounding box center [265, 153] width 11 height 12
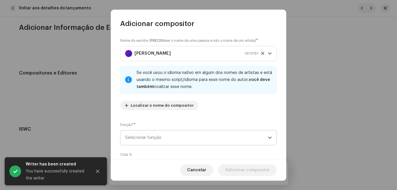
click at [220, 135] on span "Selecionar função" at bounding box center [196, 138] width 143 height 15
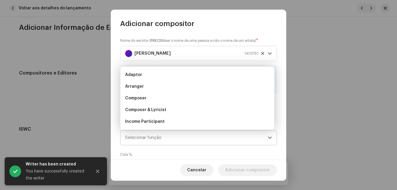
scroll to position [9, 0]
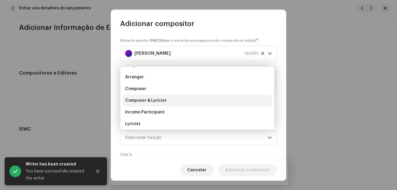
click at [209, 104] on li "Composer & Lyricist" at bounding box center [197, 101] width 149 height 12
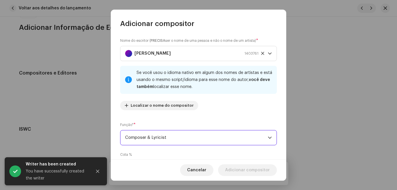
click at [246, 117] on div "Nome do escritor ( PRECISA ser o nome de uma pessoa e não o nome de um artista)…" at bounding box center [199, 93] width 176 height 131
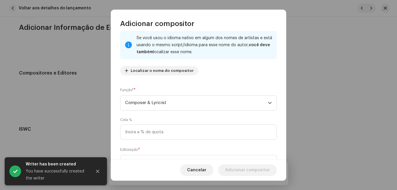
scroll to position [62, 0]
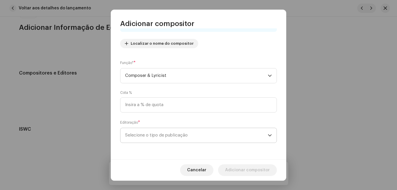
click at [245, 129] on span "Selecione o tipo de publicação" at bounding box center [196, 135] width 143 height 15
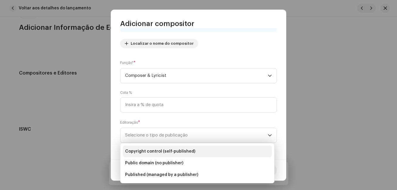
click at [231, 149] on li "Copyright control (self-published)" at bounding box center [197, 152] width 149 height 12
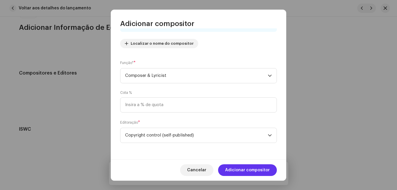
click at [243, 167] on span "Adicionar compositor" at bounding box center [247, 170] width 45 height 12
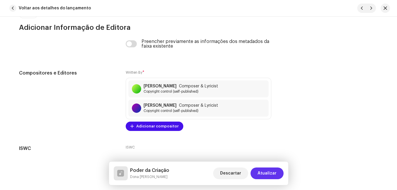
click at [262, 171] on span "Atualizar" at bounding box center [267, 174] width 19 height 12
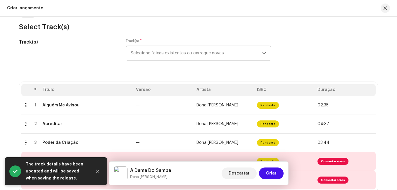
click at [316, 27] on h3 "Select Track(s)" at bounding box center [198, 26] width 359 height 9
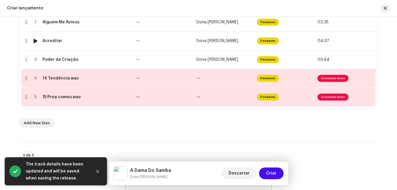
scroll to position [152, 0]
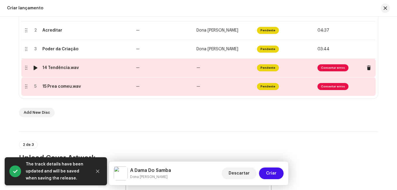
click at [245, 70] on td "—" at bounding box center [224, 68] width 61 height 19
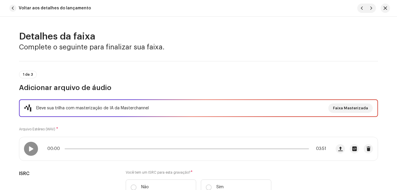
click at [176, 125] on div "Eleve sua trilha com masterização de IA da Masterchannel Faixa Masterizada Arqu…" at bounding box center [198, 151] width 359 height 103
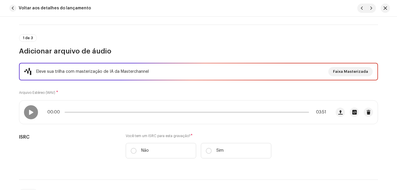
scroll to position [70, 0]
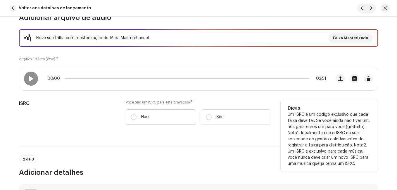
click at [168, 119] on label "Não" at bounding box center [161, 117] width 71 height 16
click at [137, 119] on input "Não" at bounding box center [134, 117] width 6 height 6
radio input "true"
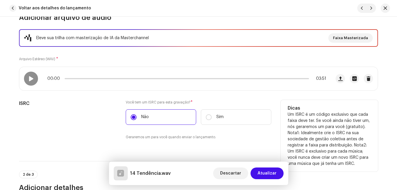
click at [109, 119] on div "ISRC" at bounding box center [67, 123] width 97 height 47
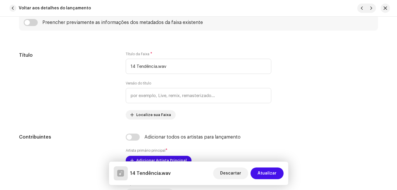
scroll to position [258, 0]
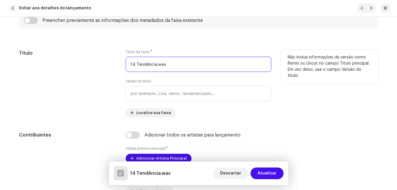
drag, startPoint x: 135, startPoint y: 63, endPoint x: 125, endPoint y: 61, distance: 10.7
click at [126, 61] on input "14 Tendência.wav" at bounding box center [199, 64] width 146 height 15
drag, startPoint x: 150, startPoint y: 65, endPoint x: 180, endPoint y: 62, distance: 30.0
click at [180, 62] on input "Tendência.wav" at bounding box center [199, 64] width 146 height 15
type input "Tendência"
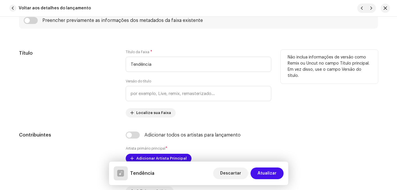
click at [87, 71] on div "Título" at bounding box center [67, 84] width 97 height 68
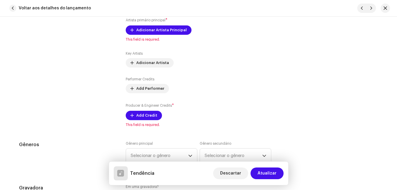
scroll to position [386, 0]
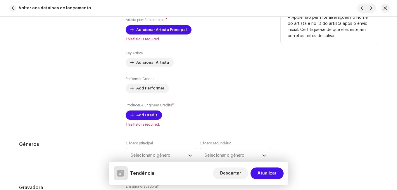
click at [166, 25] on div "Adicionar todos os artistas para lançamento Artista primário principal * Adicio…" at bounding box center [199, 65] width 146 height 124
click at [166, 27] on span "Adicionar Artista Principal" at bounding box center [161, 30] width 51 height 12
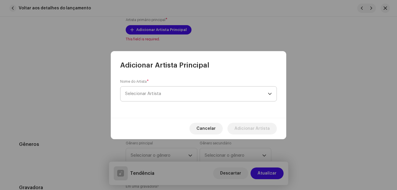
click at [157, 96] on span "Selecionar Artista" at bounding box center [143, 94] width 36 height 4
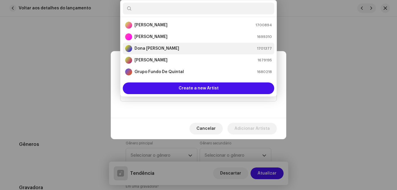
click at [180, 51] on div "[PERSON_NAME] 1701377" at bounding box center [198, 48] width 147 height 7
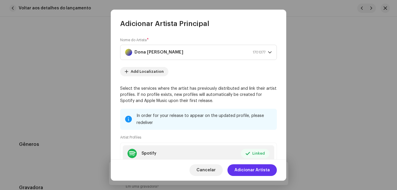
click at [248, 166] on span "Adicionar Artista" at bounding box center [252, 170] width 35 height 12
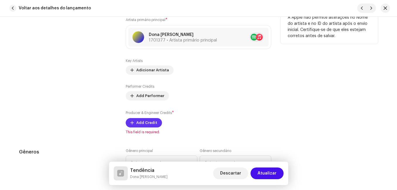
click at [145, 123] on span "Add Credit" at bounding box center [146, 123] width 21 height 12
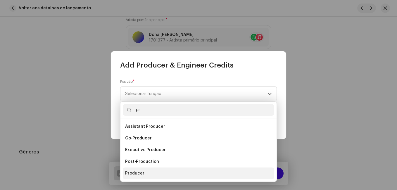
type input "pr"
click at [145, 173] on li "Producer" at bounding box center [199, 174] width 152 height 12
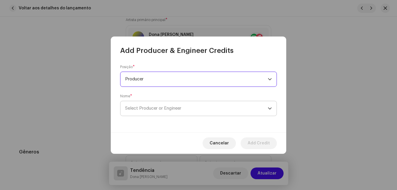
click at [207, 114] on span "Select Producer or Engineer" at bounding box center [196, 108] width 143 height 15
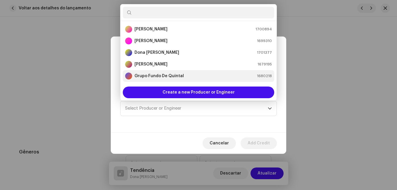
scroll to position [9, 0]
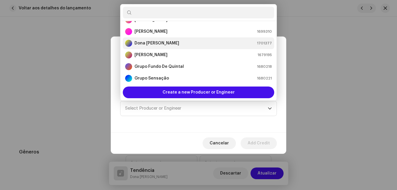
click at [179, 45] on div "[PERSON_NAME] 1701377" at bounding box center [198, 43] width 147 height 7
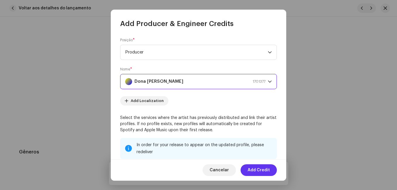
click at [274, 167] on button "Add Credit" at bounding box center [259, 170] width 36 height 12
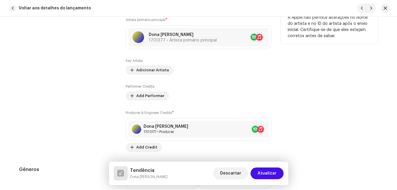
click at [97, 124] on div "Contribuintes" at bounding box center [67, 77] width 97 height 149
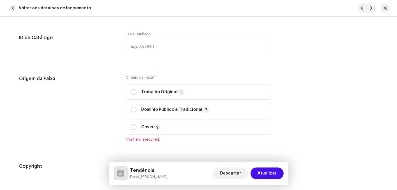
scroll to position [691, 0]
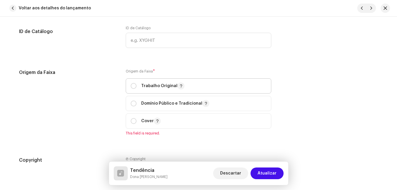
click at [151, 82] on span "Trabalho Original" at bounding box center [199, 86] width 136 height 15
radio input "true"
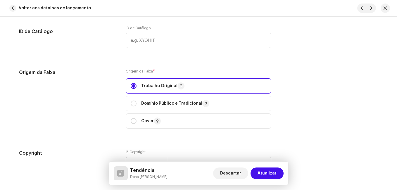
click at [105, 92] on div "Origem da Faixa" at bounding box center [67, 102] width 97 height 67
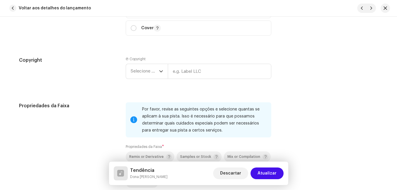
scroll to position [796, 0]
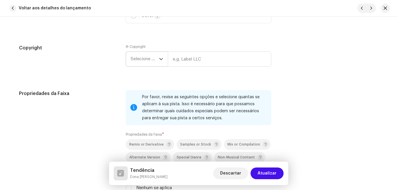
click at [156, 58] on span "Selecione o ano" at bounding box center [145, 59] width 28 height 15
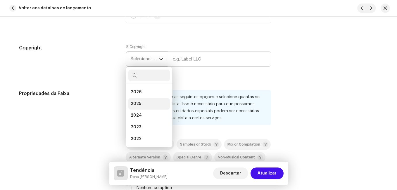
click at [143, 101] on li "2025" at bounding box center [149, 104] width 42 height 12
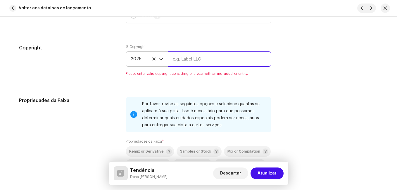
click at [222, 58] on input "text" at bounding box center [220, 59] width 104 height 15
type input "Impact Music"
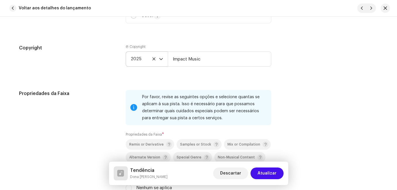
click at [104, 129] on div "Propriedades da Faixa" at bounding box center [67, 147] width 97 height 115
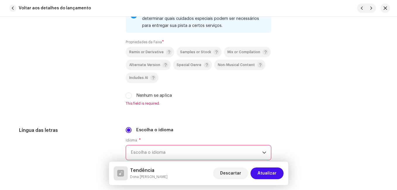
scroll to position [890, 0]
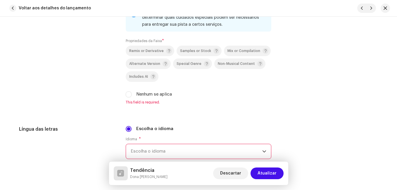
click at [132, 96] on div "Nenhum se aplica" at bounding box center [199, 94] width 146 height 6
click at [126, 95] on input "Nenhum se aplica" at bounding box center [129, 95] width 6 height 6
checkbox input "true"
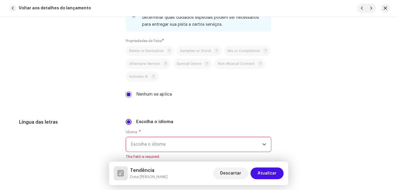
click at [110, 97] on div "Propriedades da Faixa" at bounding box center [67, 50] width 97 height 108
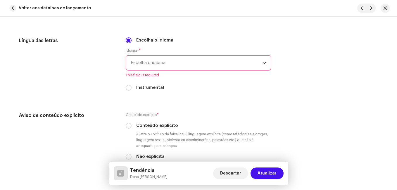
scroll to position [972, 0]
click at [180, 61] on span "Escolha o idioma" at bounding box center [197, 62] width 132 height 15
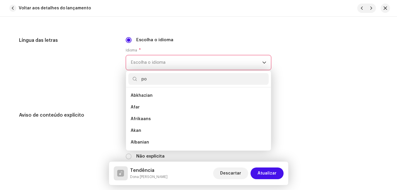
scroll to position [0, 0]
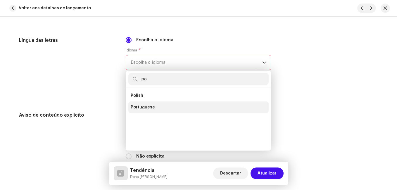
type input "po"
click at [164, 106] on li "Portuguese" at bounding box center [198, 108] width 140 height 12
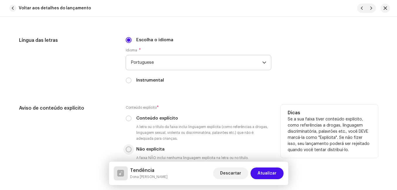
click at [128, 148] on input "Não explícita" at bounding box center [129, 150] width 6 height 6
radio input "true"
click at [72, 143] on div "Aviso de conteúdo explícito" at bounding box center [67, 138] width 97 height 66
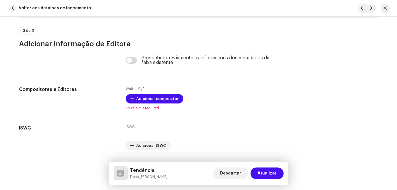
scroll to position [1205, 0]
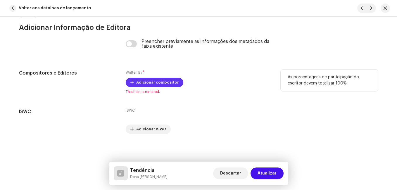
click at [169, 79] on span "Adicionar compositor" at bounding box center [157, 83] width 42 height 12
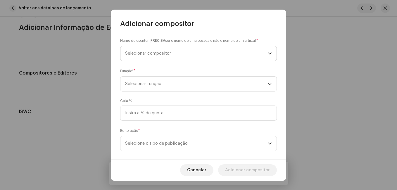
click at [237, 48] on span "Selecionar compositor" at bounding box center [196, 53] width 143 height 15
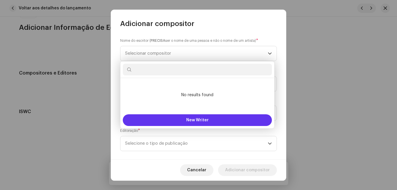
drag, startPoint x: 237, startPoint y: 48, endPoint x: 207, endPoint y: 119, distance: 77.5
click at [207, 119] on body "[PERSON_NAME] Home Catálogo Transações Análise Recursos Ativos Lançamentos Faix…" at bounding box center [198, 95] width 397 height 190
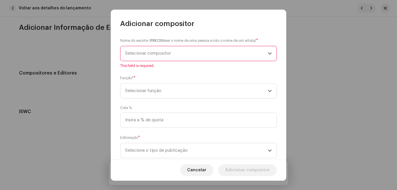
click at [210, 59] on span "Selecionar compositor" at bounding box center [196, 53] width 143 height 15
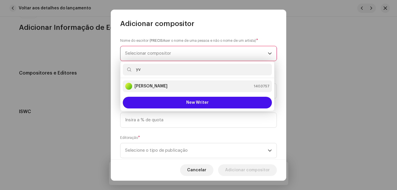
type input "yv"
click at [197, 85] on div "[PERSON_NAME] 1403757" at bounding box center [197, 86] width 145 height 7
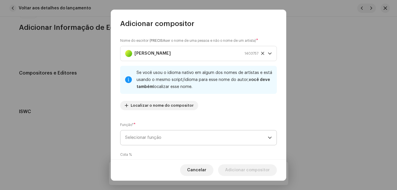
click at [198, 134] on span "Selecionar função" at bounding box center [196, 138] width 143 height 15
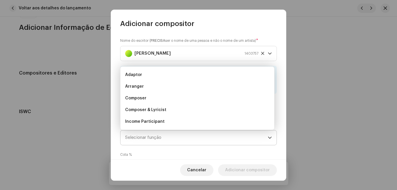
scroll to position [9, 0]
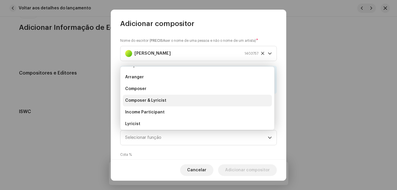
click at [211, 102] on li "Composer & Lyricist" at bounding box center [197, 101] width 149 height 12
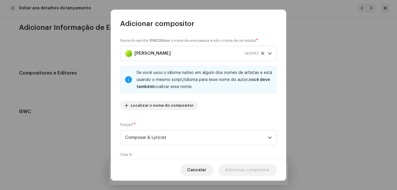
click at [211, 102] on div "Nome do escritor ( PRECISA ser o nome de uma pessoa e não o nome de um artista)…" at bounding box center [198, 76] width 157 height 77
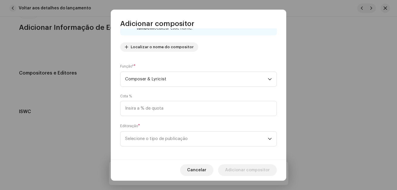
scroll to position [62, 0]
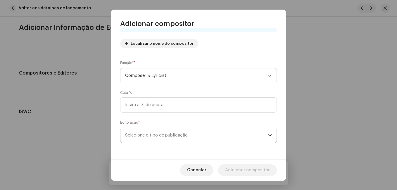
click at [221, 135] on span "Selecione o tipo de publicação" at bounding box center [196, 135] width 143 height 15
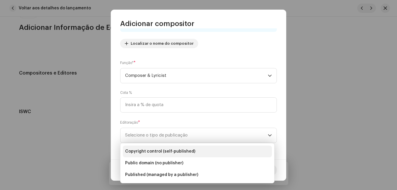
click at [202, 149] on li "Copyright control (self-published)" at bounding box center [197, 152] width 149 height 12
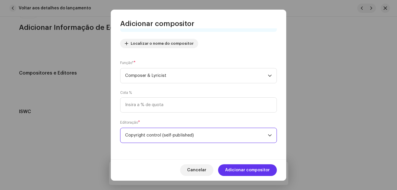
click at [239, 169] on span "Adicionar compositor" at bounding box center [247, 170] width 45 height 12
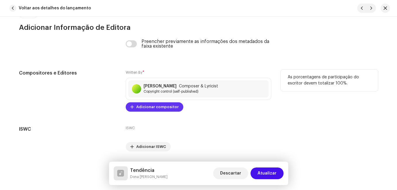
click at [159, 108] on span "Adicionar compositor" at bounding box center [157, 107] width 42 height 12
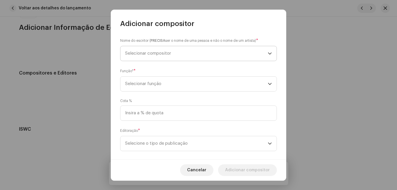
click at [223, 55] on span "Selecionar compositor" at bounding box center [196, 53] width 143 height 15
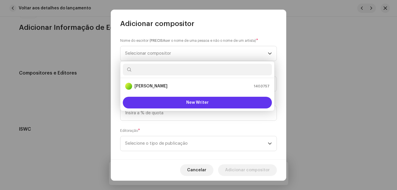
click at [210, 100] on button "New Writer" at bounding box center [197, 103] width 149 height 12
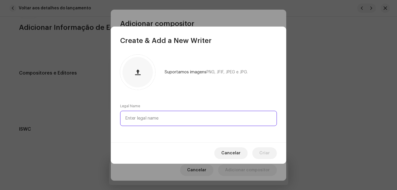
click at [196, 116] on input "text" at bounding box center [198, 118] width 157 height 15
paste input "[PERSON_NAME]"
type input "[PERSON_NAME]"
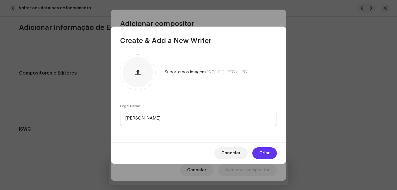
click at [270, 152] on button "Criar" at bounding box center [265, 153] width 25 height 12
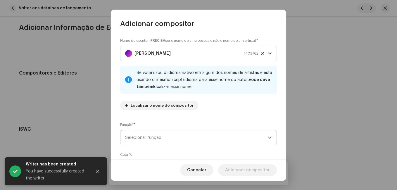
click at [241, 137] on span "Selecionar função" at bounding box center [196, 138] width 143 height 15
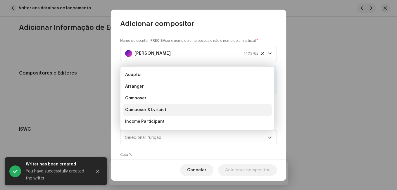
click at [233, 109] on li "Composer & Lyricist" at bounding box center [197, 110] width 149 height 12
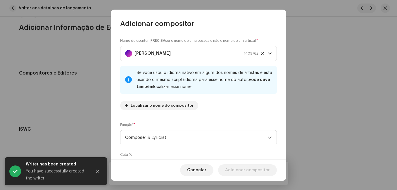
click at [248, 110] on div "Nome do escritor ( PRECISA ser o nome de uma pessoa e não o nome de um artista)…" at bounding box center [198, 76] width 157 height 77
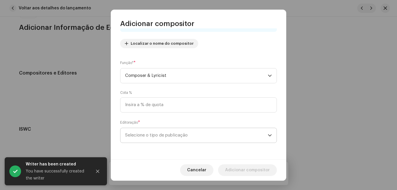
click at [246, 140] on span "Selecione o tipo de publicação" at bounding box center [196, 135] width 143 height 15
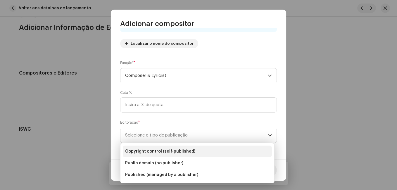
click at [230, 153] on li "Copyright control (self-published)" at bounding box center [197, 152] width 149 height 12
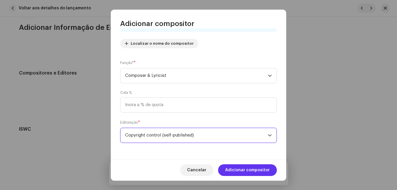
click at [244, 167] on span "Adicionar compositor" at bounding box center [247, 170] width 45 height 12
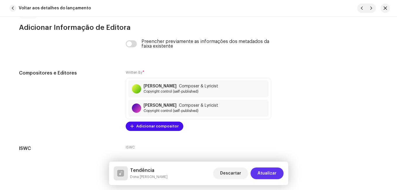
click at [263, 174] on span "Atualizar" at bounding box center [267, 174] width 19 height 12
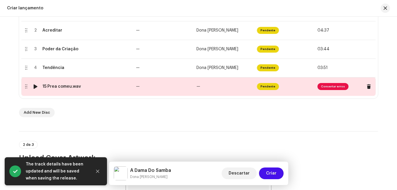
click at [171, 86] on td "—" at bounding box center [164, 86] width 61 height 19
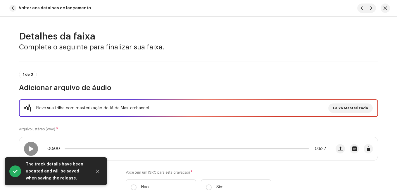
click at [164, 131] on div "Eleve sua trilha com masterização de IA da Masterchannel Faixa Masterizada Arqu…" at bounding box center [198, 151] width 359 height 103
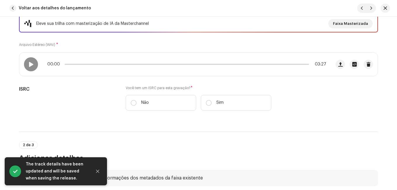
scroll to position [152, 0]
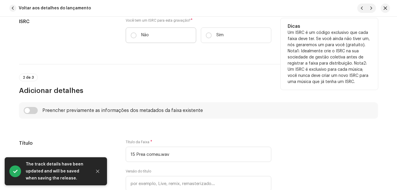
click at [168, 35] on label "Não" at bounding box center [161, 36] width 71 height 16
click at [137, 35] on input "Não" at bounding box center [134, 35] width 6 height 6
radio input "true"
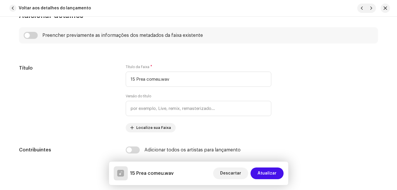
scroll to position [269, 0]
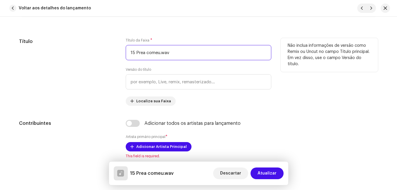
drag, startPoint x: 171, startPoint y: 52, endPoint x: 159, endPoint y: 52, distance: 11.1
click at [159, 52] on input "15 Prea comeu.wav" at bounding box center [199, 52] width 146 height 15
drag, startPoint x: 133, startPoint y: 53, endPoint x: 113, endPoint y: 55, distance: 19.7
click at [113, 55] on div "Título Título da Faixa * 15 Prea comeu Versão do título Localize sua Faixa Não …" at bounding box center [198, 72] width 359 height 68
type input "Prea comeu"
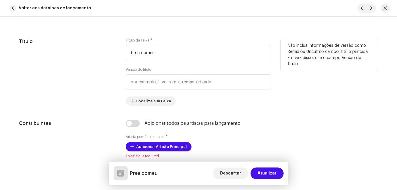
click at [113, 55] on div "Título" at bounding box center [67, 72] width 97 height 68
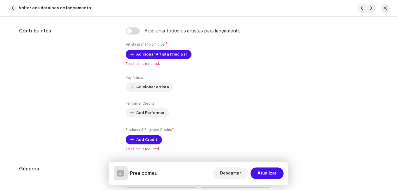
scroll to position [375, 0]
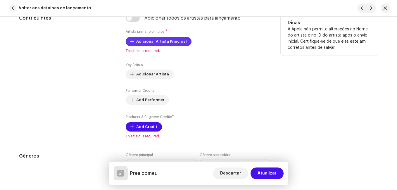
click at [151, 42] on span "Adicionar Artista Principal" at bounding box center [161, 42] width 51 height 12
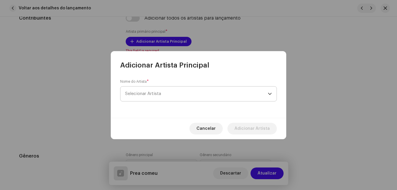
click at [182, 100] on span "Selecionar Artista" at bounding box center [196, 94] width 143 height 15
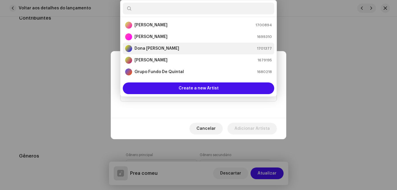
click at [165, 45] on div "Dona [PERSON_NAME]" at bounding box center [152, 48] width 54 height 7
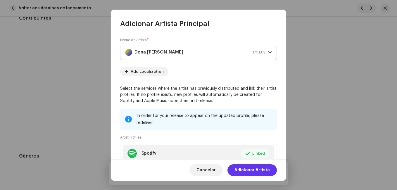
click at [274, 172] on button "Adicionar Artista" at bounding box center [252, 170] width 49 height 12
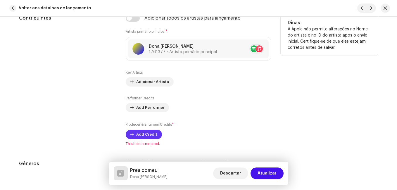
click at [150, 136] on span "Add Credit" at bounding box center [146, 135] width 21 height 12
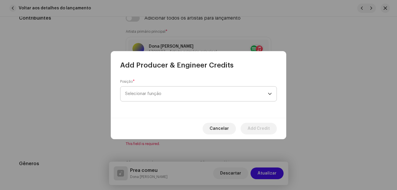
click at [211, 93] on span "Selecionar função" at bounding box center [196, 94] width 143 height 15
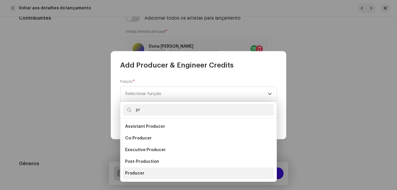
type input "pr"
click at [159, 176] on li "Producer" at bounding box center [199, 174] width 152 height 12
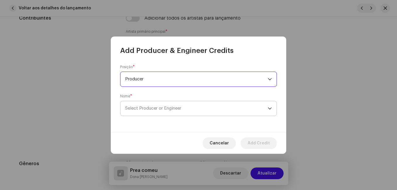
click at [199, 107] on span "Select Producer or Engineer" at bounding box center [196, 108] width 143 height 15
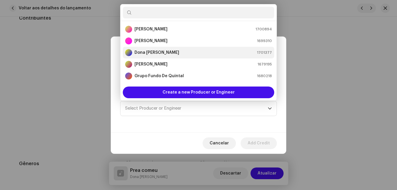
click at [188, 50] on div "[PERSON_NAME] 1701377" at bounding box center [198, 52] width 147 height 7
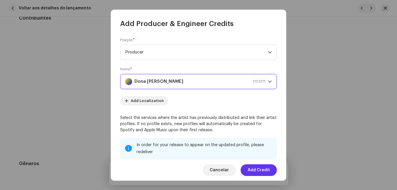
click at [256, 170] on span "Add Credit" at bounding box center [259, 170] width 22 height 12
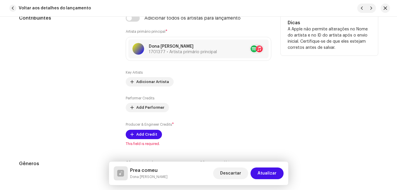
click at [57, 78] on div "Contribuintes" at bounding box center [67, 81] width 97 height 132
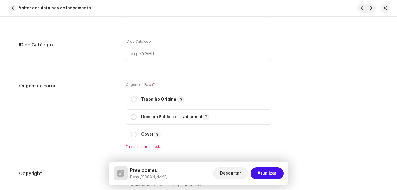
scroll to position [679, 0]
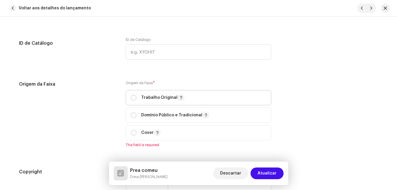
click at [181, 93] on span "Trabalho Original" at bounding box center [199, 97] width 136 height 15
radio input "true"
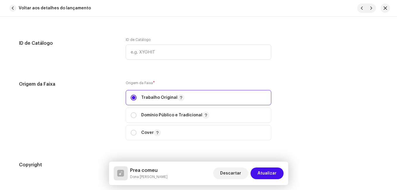
click at [105, 92] on div "Origem da Faixa" at bounding box center [67, 114] width 97 height 67
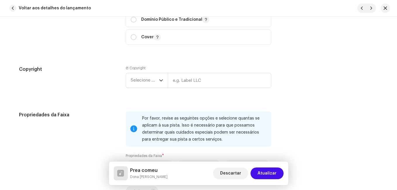
scroll to position [808, 0]
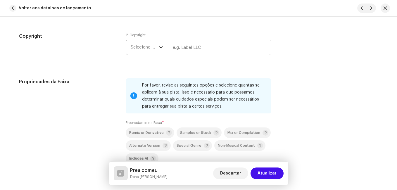
click at [162, 41] on div "dropdown trigger" at bounding box center [161, 47] width 4 height 15
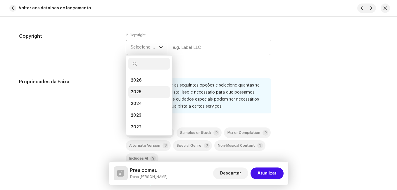
click at [153, 90] on li "2025" at bounding box center [149, 92] width 42 height 12
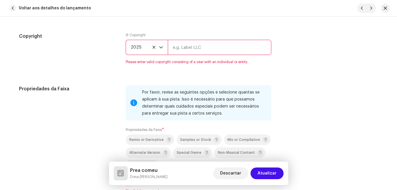
click at [229, 46] on input "text" at bounding box center [220, 47] width 104 height 15
type input "Impact Music"
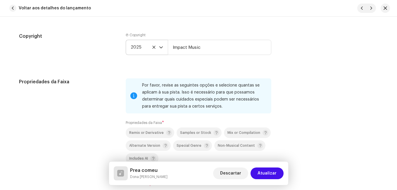
click at [97, 85] on h5 "Propriedades da Faixa" at bounding box center [67, 81] width 97 height 7
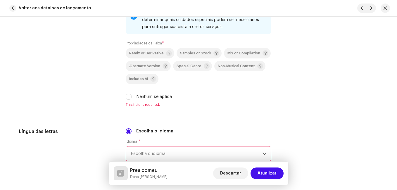
scroll to position [913, 0]
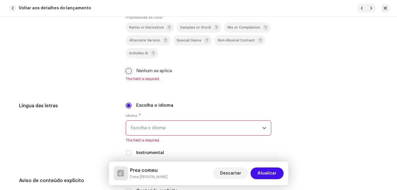
click at [129, 72] on input "Nenhum se aplica" at bounding box center [129, 71] width 6 height 6
checkbox input "true"
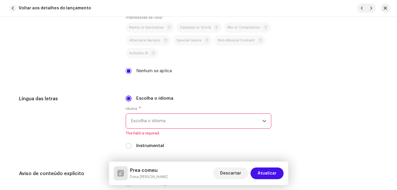
click at [164, 119] on span "Escolha o idioma" at bounding box center [197, 121] width 132 height 15
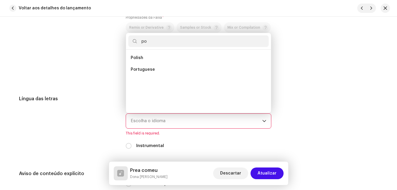
scroll to position [0, 0]
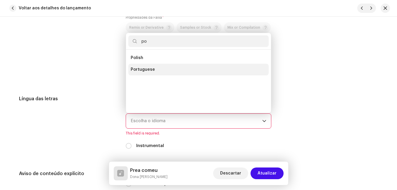
type input "po"
click at [149, 68] on span "Portuguese" at bounding box center [143, 70] width 24 height 6
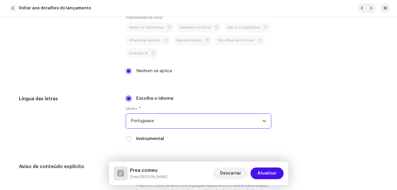
click at [102, 80] on div "Propriedades da Faixa" at bounding box center [67, 27] width 97 height 108
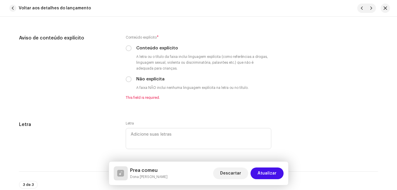
scroll to position [1054, 0]
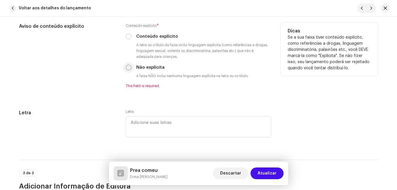
click at [128, 69] on input "Não explícita" at bounding box center [129, 68] width 6 height 6
radio input "true"
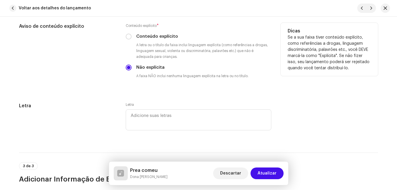
click at [101, 86] on div "Aviso de conteúdo explícito" at bounding box center [67, 56] width 97 height 66
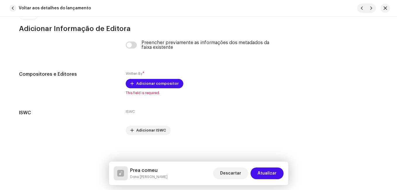
scroll to position [1205, 0]
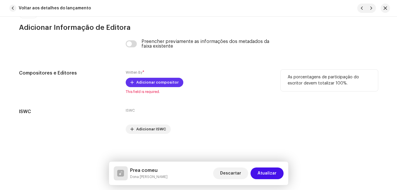
click at [143, 84] on span "Adicionar compositor" at bounding box center [157, 83] width 42 height 12
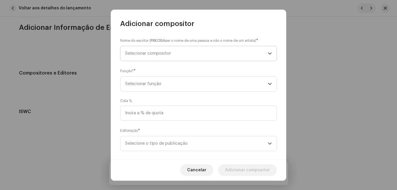
click at [205, 58] on span "Selecionar compositor" at bounding box center [196, 53] width 143 height 15
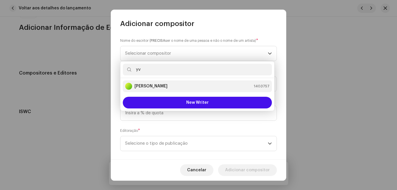
type input "yv"
click at [195, 90] on div "[PERSON_NAME] 1403757" at bounding box center [197, 86] width 145 height 7
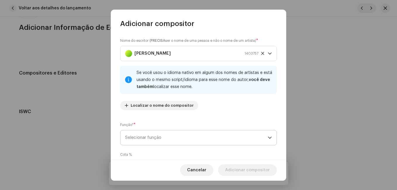
drag, startPoint x: 195, startPoint y: 90, endPoint x: 211, endPoint y: 132, distance: 45.5
click at [211, 132] on div "Nome do escritor ( PRECISA ser o nome de uma pessoa e não o nome de um artista)…" at bounding box center [199, 93] width 176 height 131
click at [211, 132] on span "Selecionar função" at bounding box center [196, 138] width 143 height 15
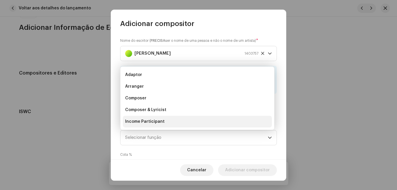
scroll to position [9, 0]
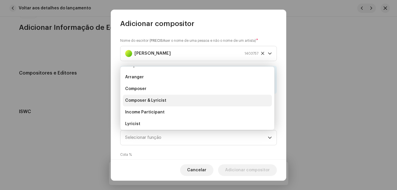
click at [207, 102] on li "Composer & Lyricist" at bounding box center [197, 101] width 149 height 12
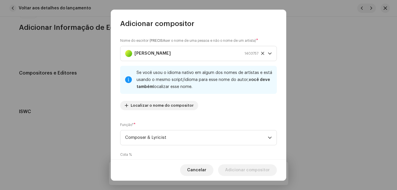
click at [215, 110] on div "Nome do escritor ( PRECISA ser o nome de uma pessoa e não o nome de um artista)…" at bounding box center [198, 76] width 157 height 77
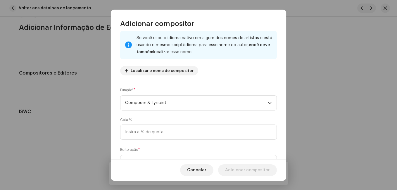
scroll to position [62, 0]
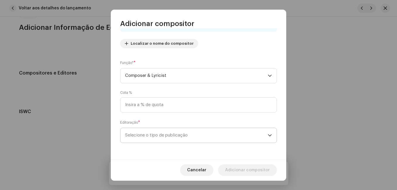
click at [219, 130] on span "Selecione o tipo de publicação" at bounding box center [196, 135] width 143 height 15
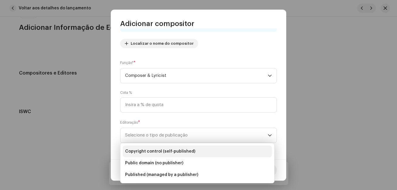
click at [227, 150] on li "Copyright control (self-published)" at bounding box center [197, 152] width 149 height 12
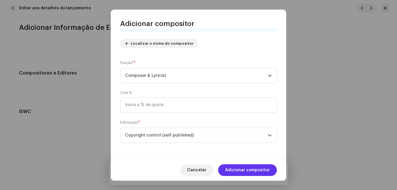
click at [249, 170] on span "Adicionar compositor" at bounding box center [247, 170] width 45 height 12
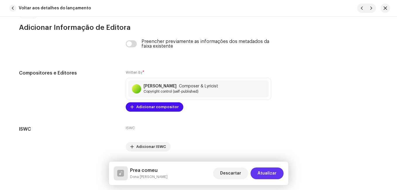
click at [264, 172] on span "Atualizar" at bounding box center [267, 174] width 19 height 12
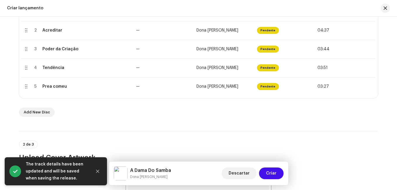
click at [199, 135] on div "2 de 3 Upload Cover Artwork" at bounding box center [198, 146] width 359 height 31
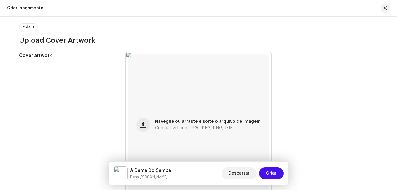
scroll to position [293, 0]
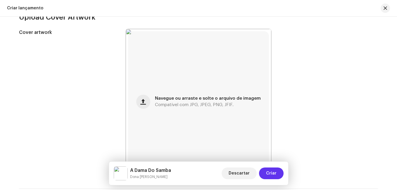
click at [275, 176] on span "Criar" at bounding box center [271, 174] width 11 height 12
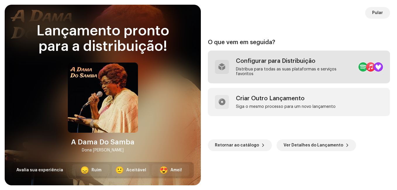
click at [314, 71] on div "Distribua para todas as suas plataformas e serviços favoritos" at bounding box center [295, 71] width 118 height 9
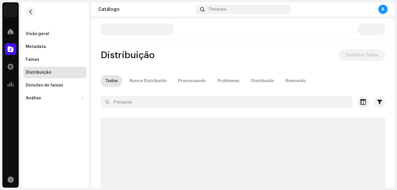
click at [242, 64] on div "Distribuição Distribuir Todos Todos Nunca Distribuído Processando Problemas Dis…" at bounding box center [243, 144] width 304 height 191
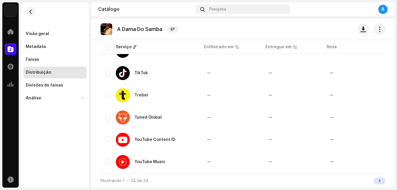
scroll to position [720, 0]
click at [110, 159] on input "checkbox" at bounding box center [108, 162] width 6 height 6
checkbox input "true"
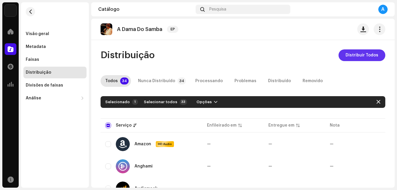
click at [351, 56] on span "Distribuir Todos" at bounding box center [362, 55] width 33 height 12
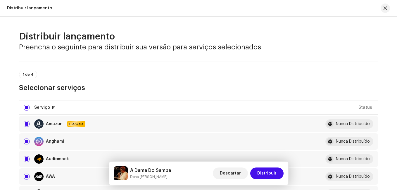
click at [104, 65] on div "1 de 4 Selecionar serviços" at bounding box center [198, 76] width 359 height 31
click at [27, 107] on input "checkbox" at bounding box center [27, 108] width 6 height 6
checkbox input "false"
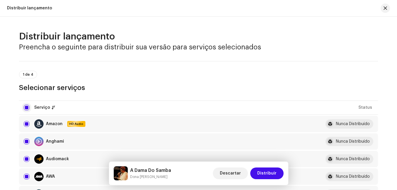
checkbox input "false"
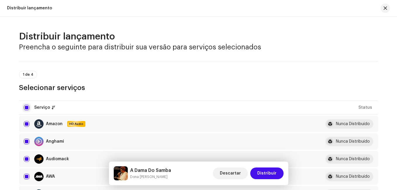
checkbox input "false"
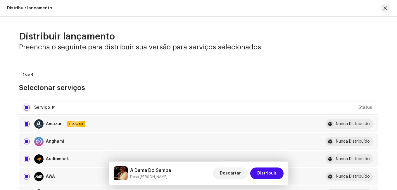
checkbox input "false"
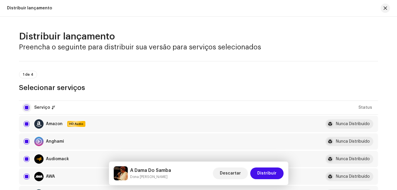
checkbox input "false"
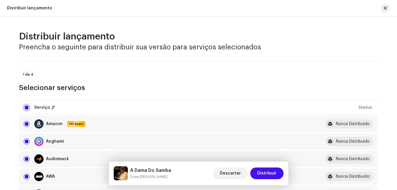
checkbox input "false"
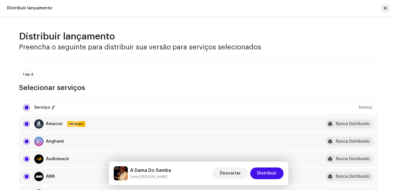
checkbox input "false"
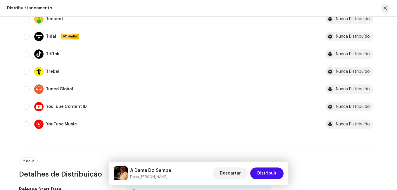
scroll to position [562, 0]
click at [27, 122] on input "Row Unselected" at bounding box center [27, 124] width 6 height 6
checkbox input "true"
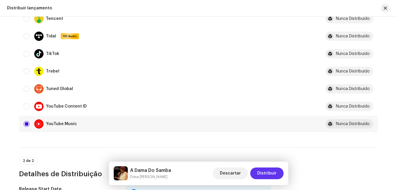
click at [269, 170] on span "Distribuir" at bounding box center [267, 174] width 19 height 12
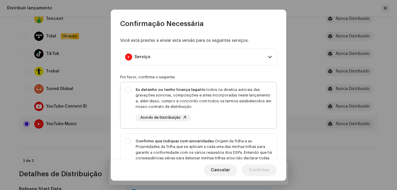
click at [197, 109] on div "Eu detenho ou tenho licença legal de todos os direitos autorais das gravações s…" at bounding box center [204, 98] width 136 height 23
checkbox input "true"
click at [183, 142] on strong "Confirmo que indiquei com sinceridade" at bounding box center [174, 141] width 76 height 4
checkbox input "true"
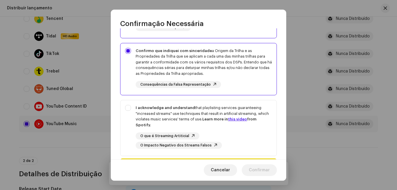
scroll to position [91, 0]
click at [217, 114] on div "I acknowledge and understand that playlisting services guaranteeing "increased …" at bounding box center [204, 115] width 136 height 23
checkbox input "true"
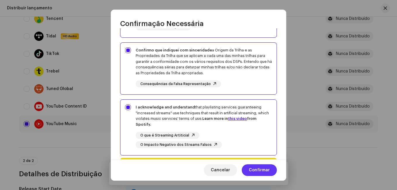
click at [261, 173] on span "Confirmar" at bounding box center [259, 170] width 21 height 12
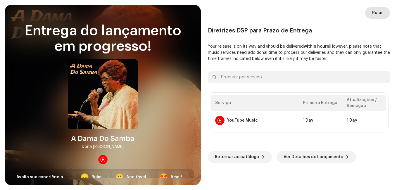
click at [386, 12] on button "Pular" at bounding box center [378, 13] width 25 height 12
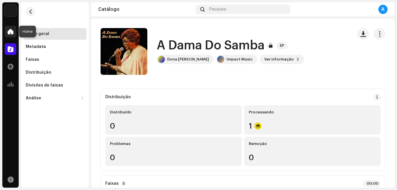
click at [9, 35] on div at bounding box center [11, 32] width 12 height 12
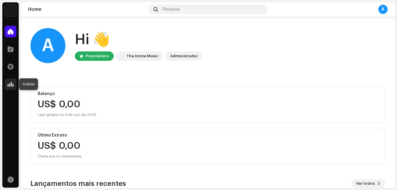
click at [12, 82] on span at bounding box center [11, 84] width 6 height 5
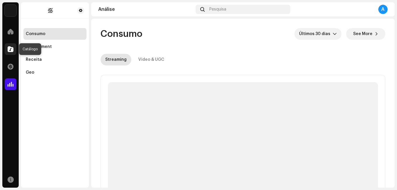
click at [11, 49] on span at bounding box center [11, 49] width 6 height 5
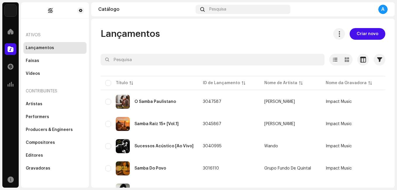
click at [98, 109] on div "Lançamentos Criar novo Selecionado 0 Opções Filtros Status de distribuição Nunc…" at bounding box center [243, 133] width 304 height 211
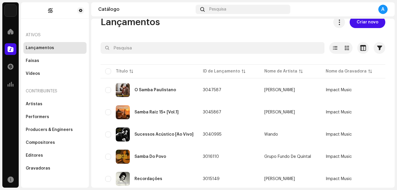
scroll to position [53, 0]
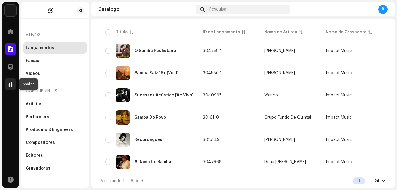
click at [12, 83] on span at bounding box center [11, 84] width 6 height 5
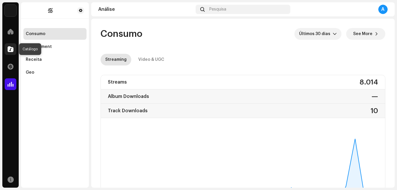
click at [11, 49] on span at bounding box center [11, 49] width 6 height 5
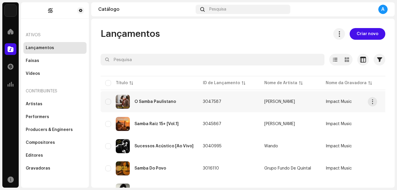
click at [238, 97] on td "3047587" at bounding box center [228, 101] width 61 height 21
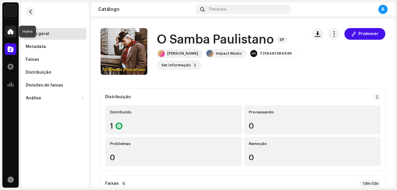
click at [11, 32] on span at bounding box center [11, 31] width 6 height 5
